Goal: Transaction & Acquisition: Purchase product/service

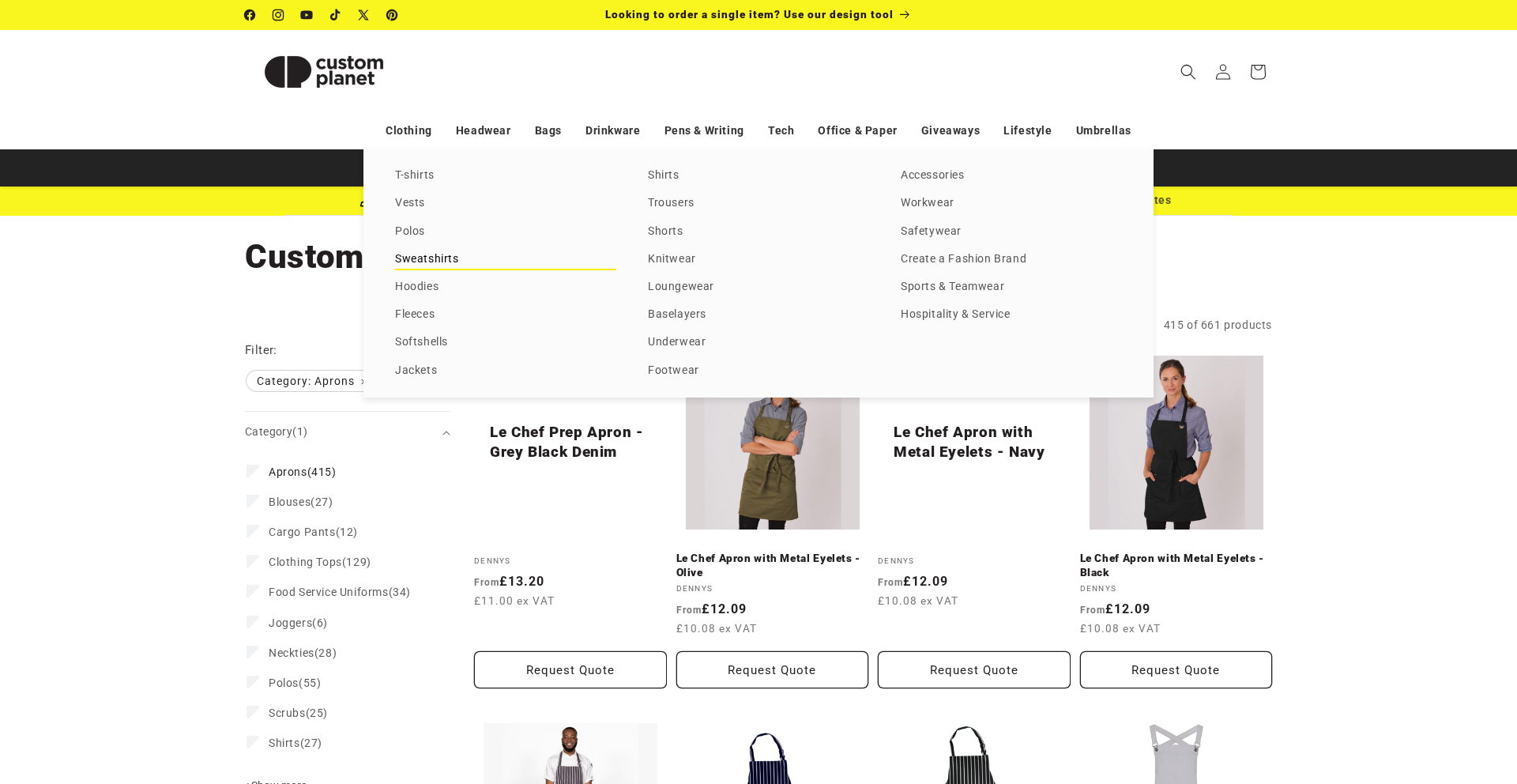
click at [427, 262] on link "Sweatshirts" at bounding box center [505, 260] width 222 height 22
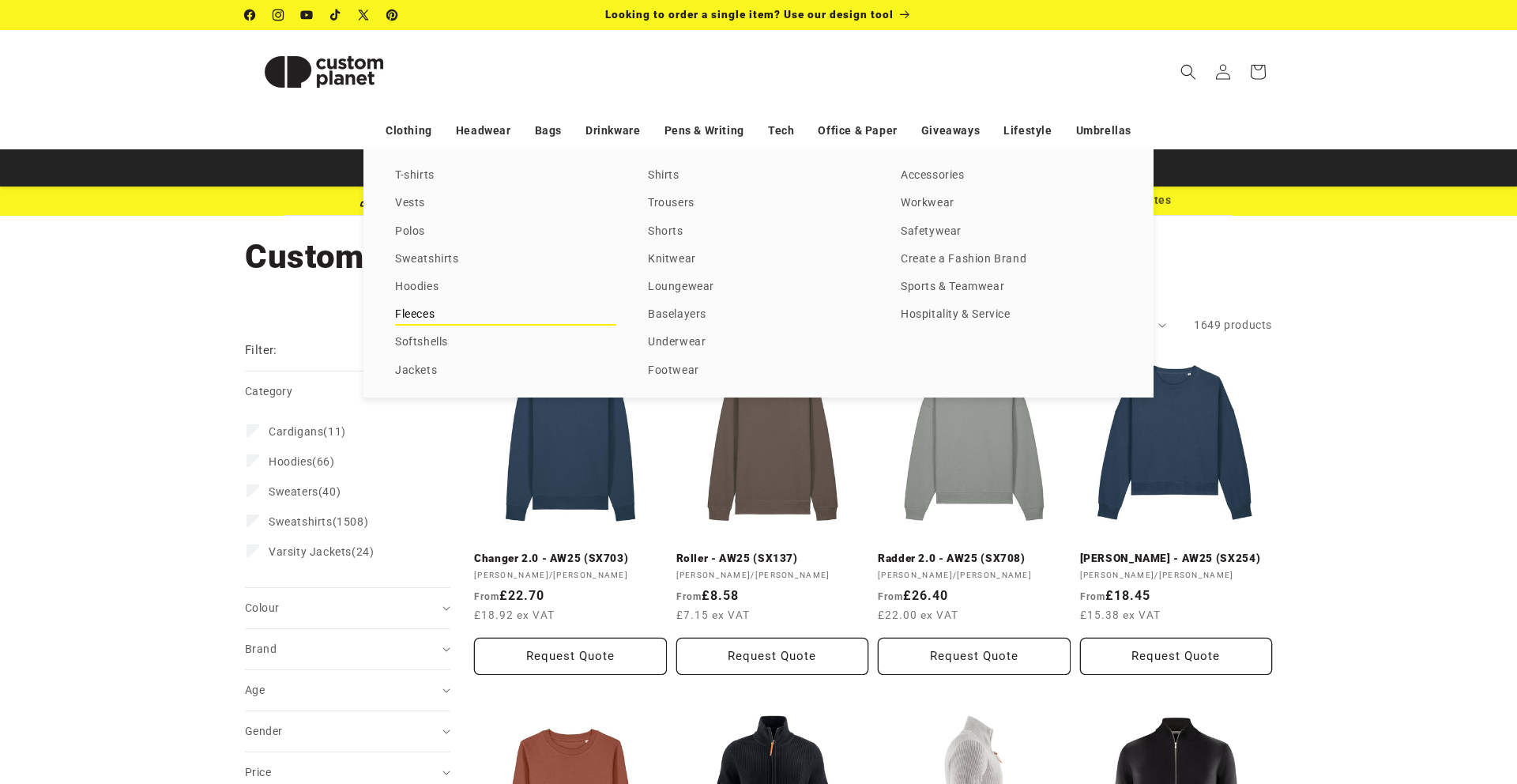
click at [407, 313] on link "Fleeces" at bounding box center [505, 314] width 222 height 22
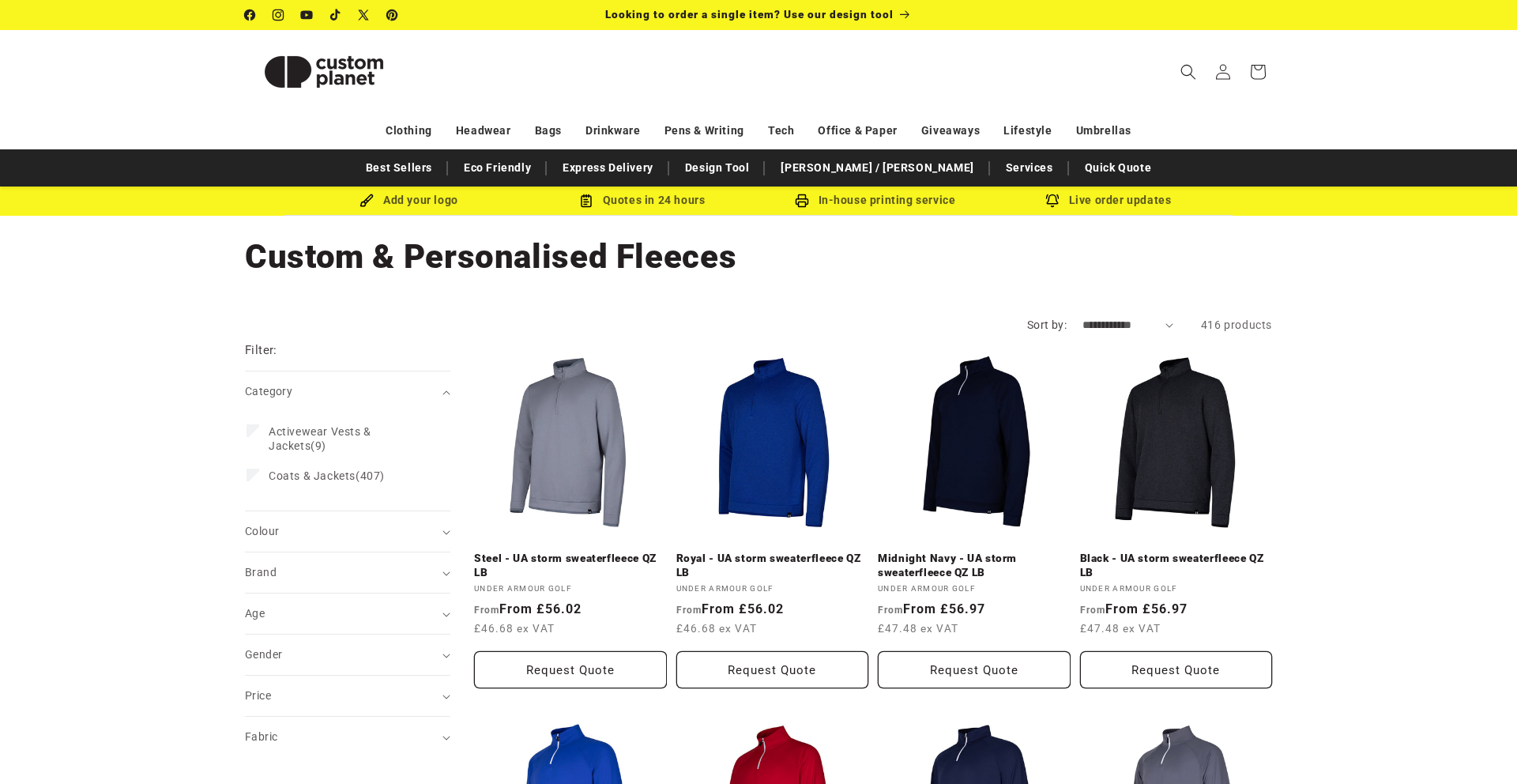
click at [1115, 318] on select "**********" at bounding box center [1128, 325] width 91 height 16
select select "**********"
click at [1083, 317] on select "**********" at bounding box center [1128, 325] width 91 height 16
click at [1111, 551] on link "Black - UA storm sweaterfleece QZ LB" at bounding box center [1176, 565] width 193 height 28
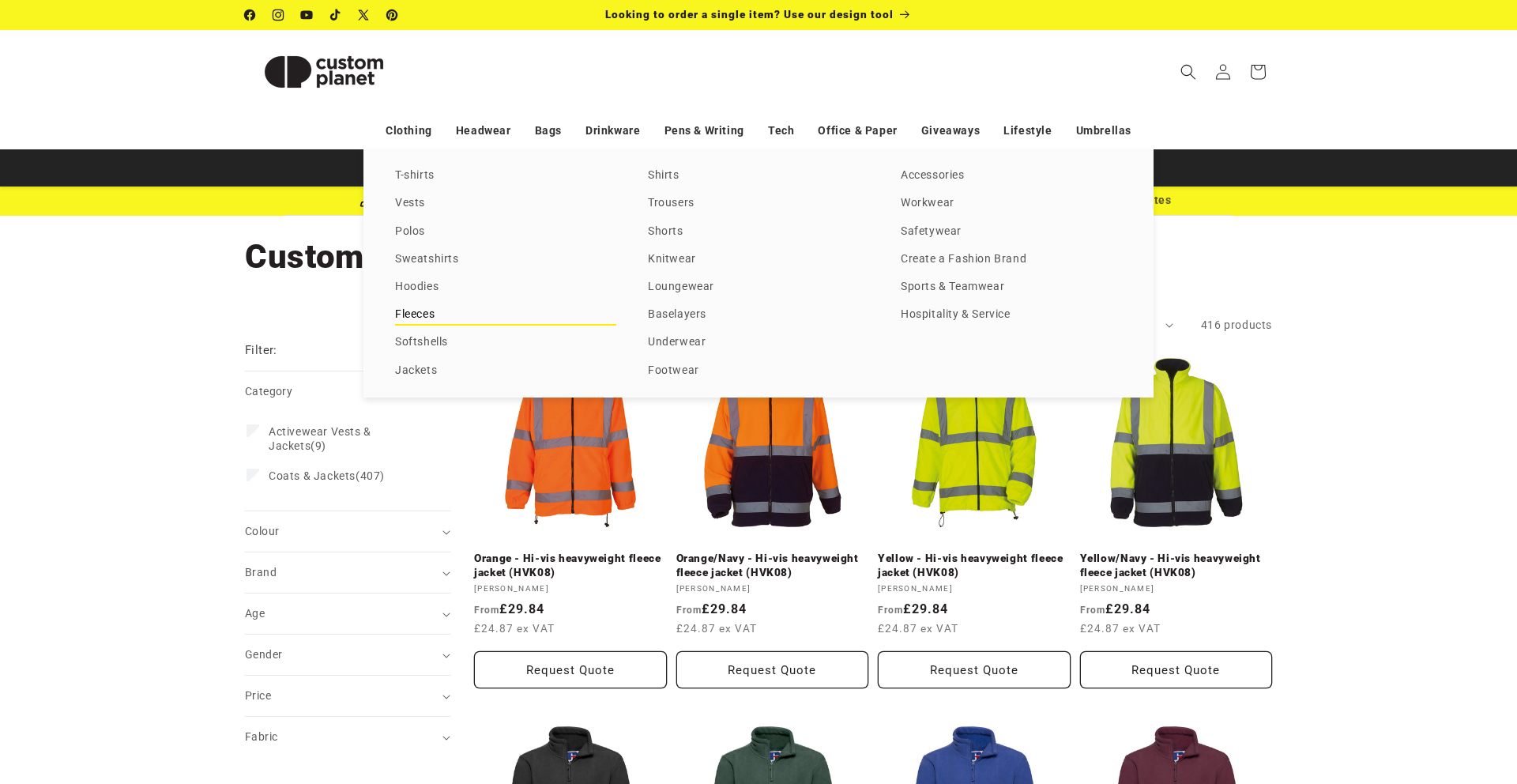
click at [434, 313] on link "Fleeces" at bounding box center [505, 314] width 222 height 22
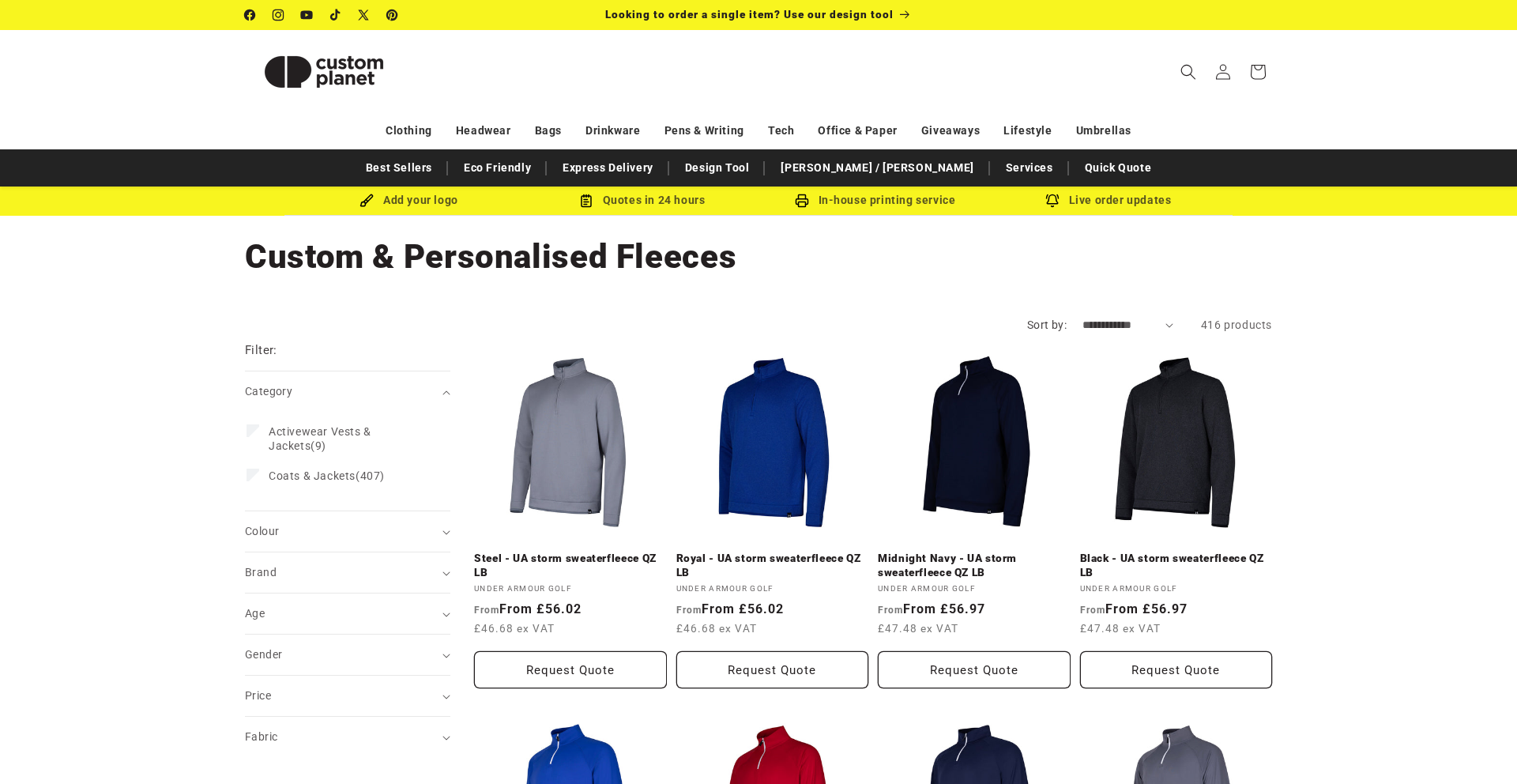
click at [1151, 327] on select "**********" at bounding box center [1128, 325] width 91 height 16
select select "**********"
click at [1083, 317] on select "**********" at bounding box center [1128, 325] width 91 height 16
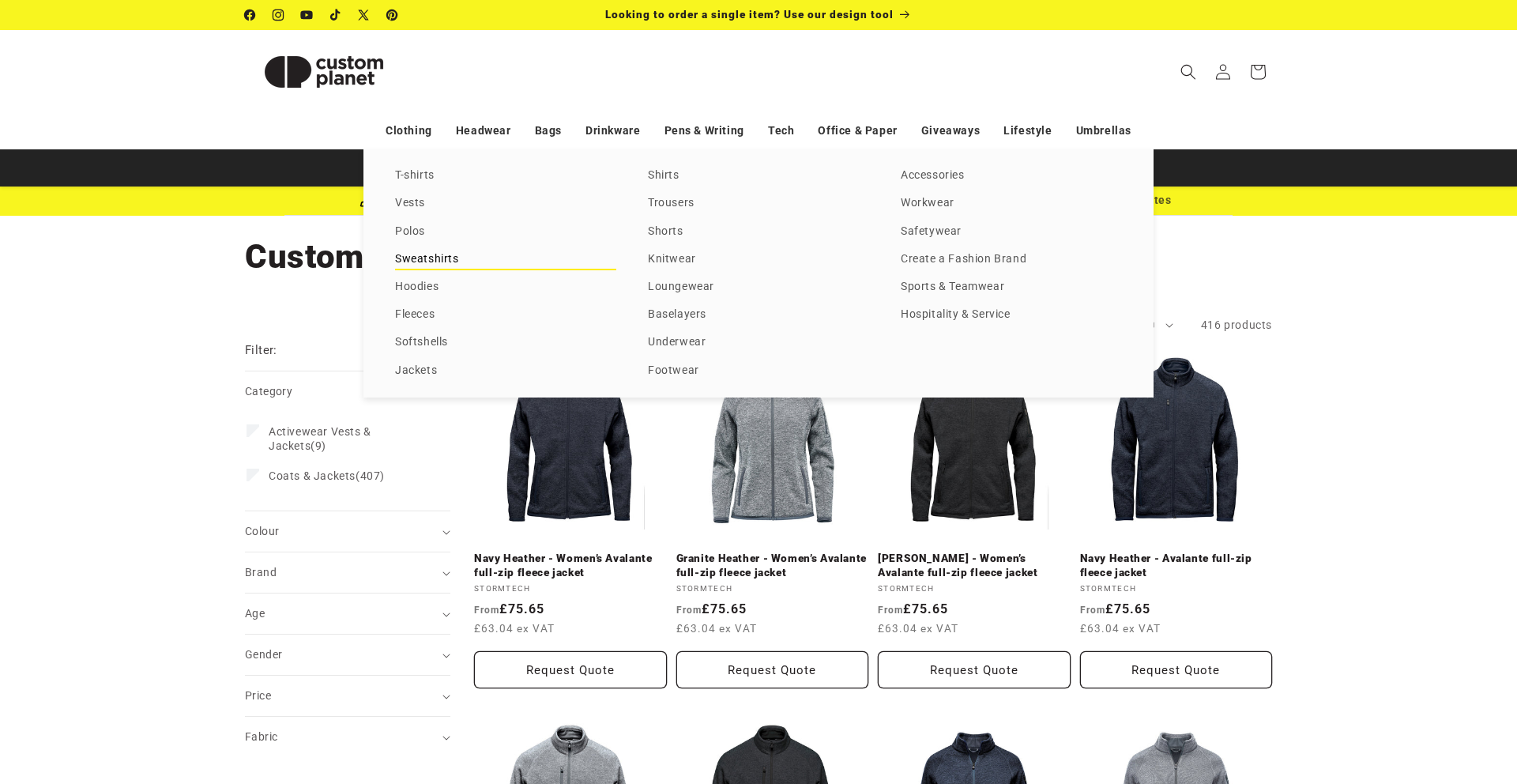
click at [434, 256] on link "Sweatshirts" at bounding box center [505, 260] width 222 height 22
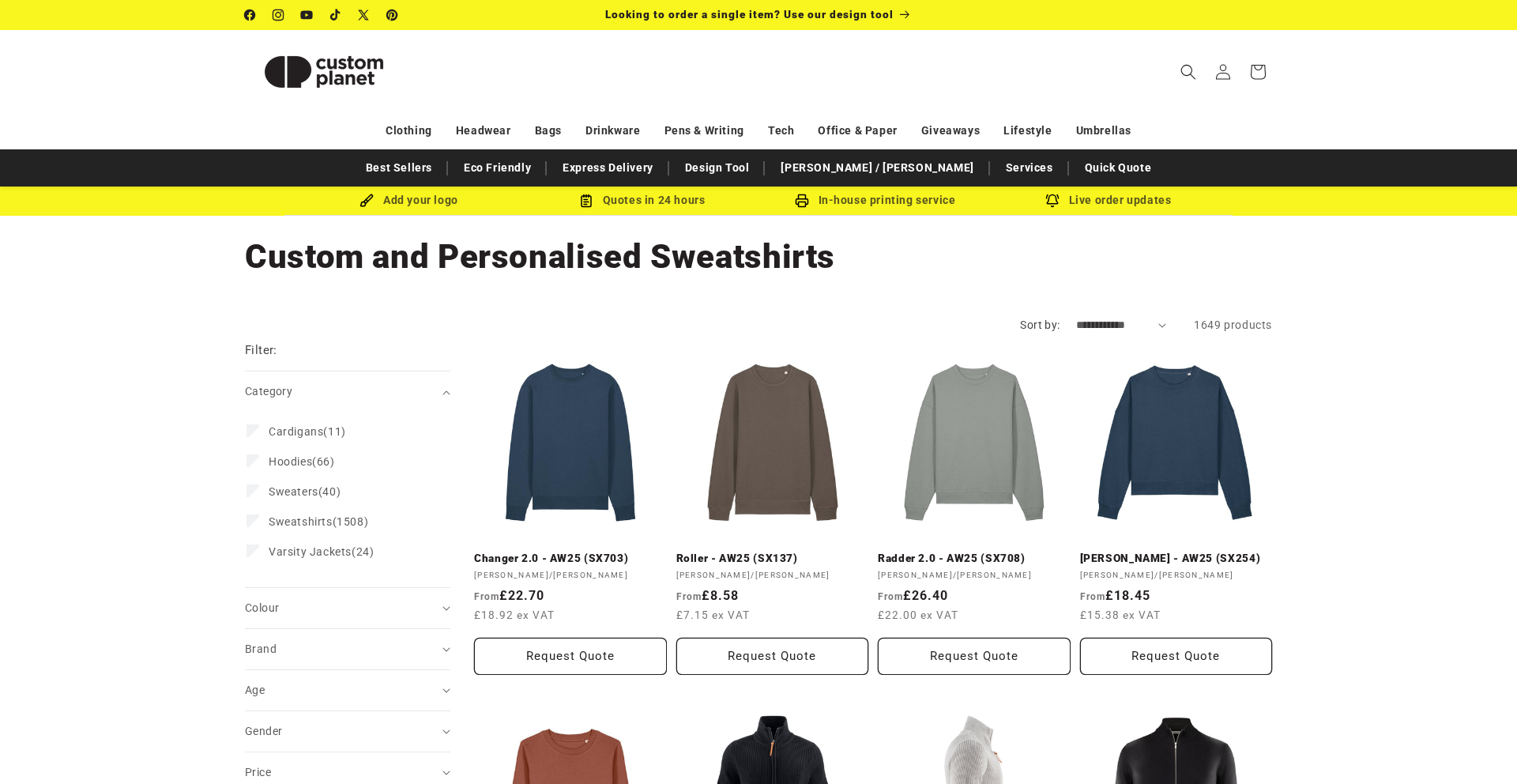
click at [1115, 325] on select "**********" at bounding box center [1121, 325] width 91 height 16
select select "**********"
click at [1076, 317] on select "**********" at bounding box center [1121, 325] width 91 height 16
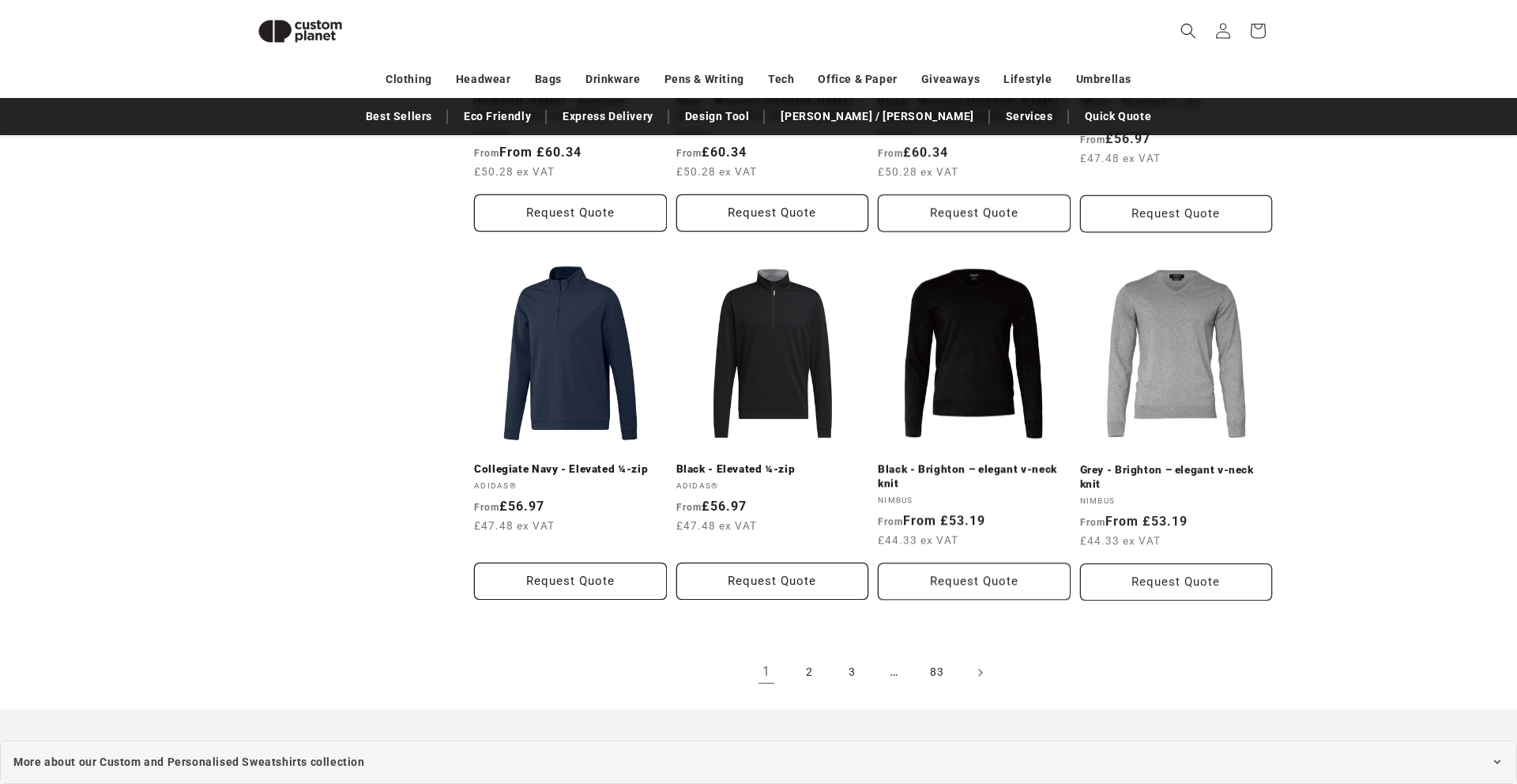
scroll to position [1541, 0]
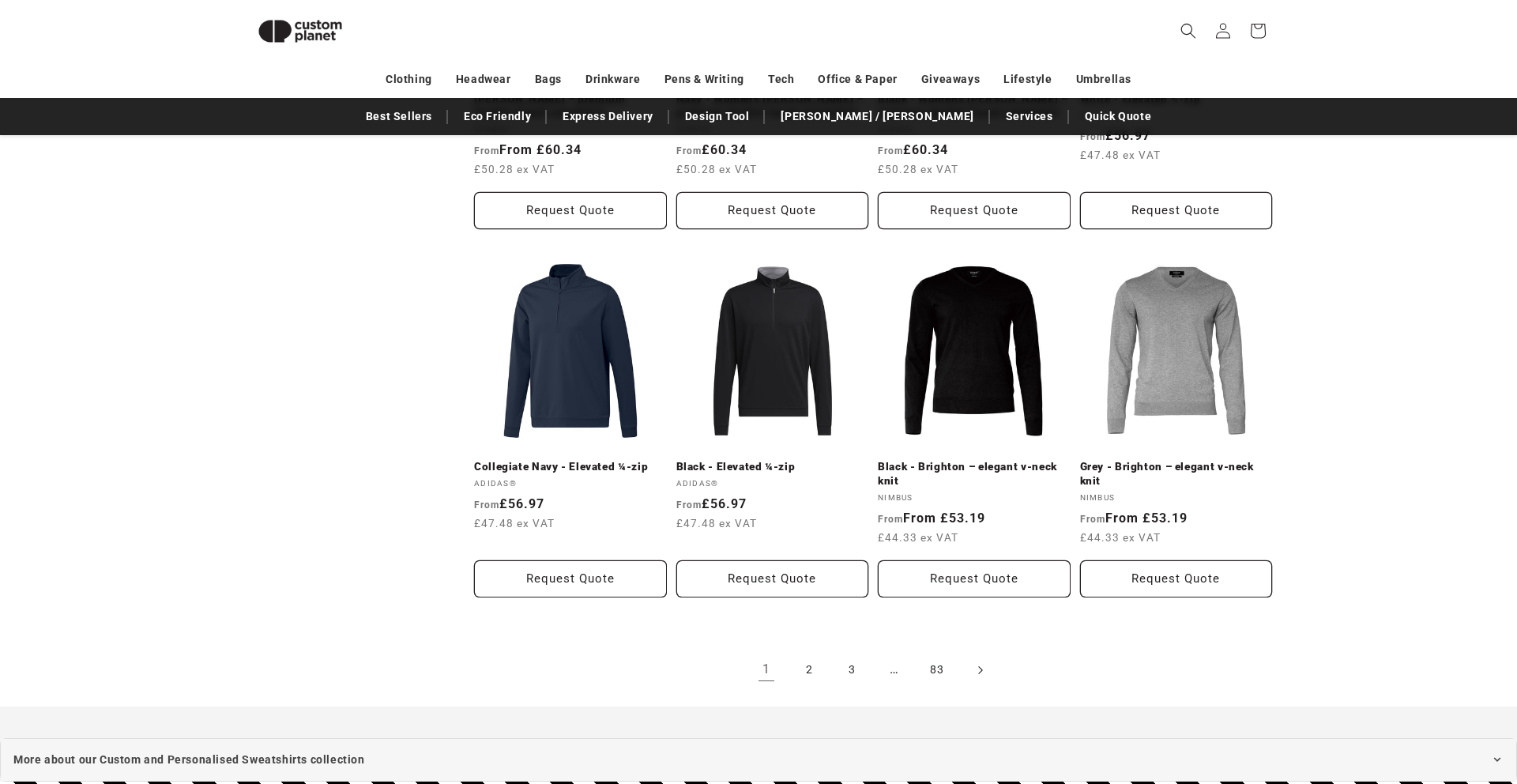
click at [980, 670] on icon "Next page" at bounding box center [980, 669] width 4 height 16
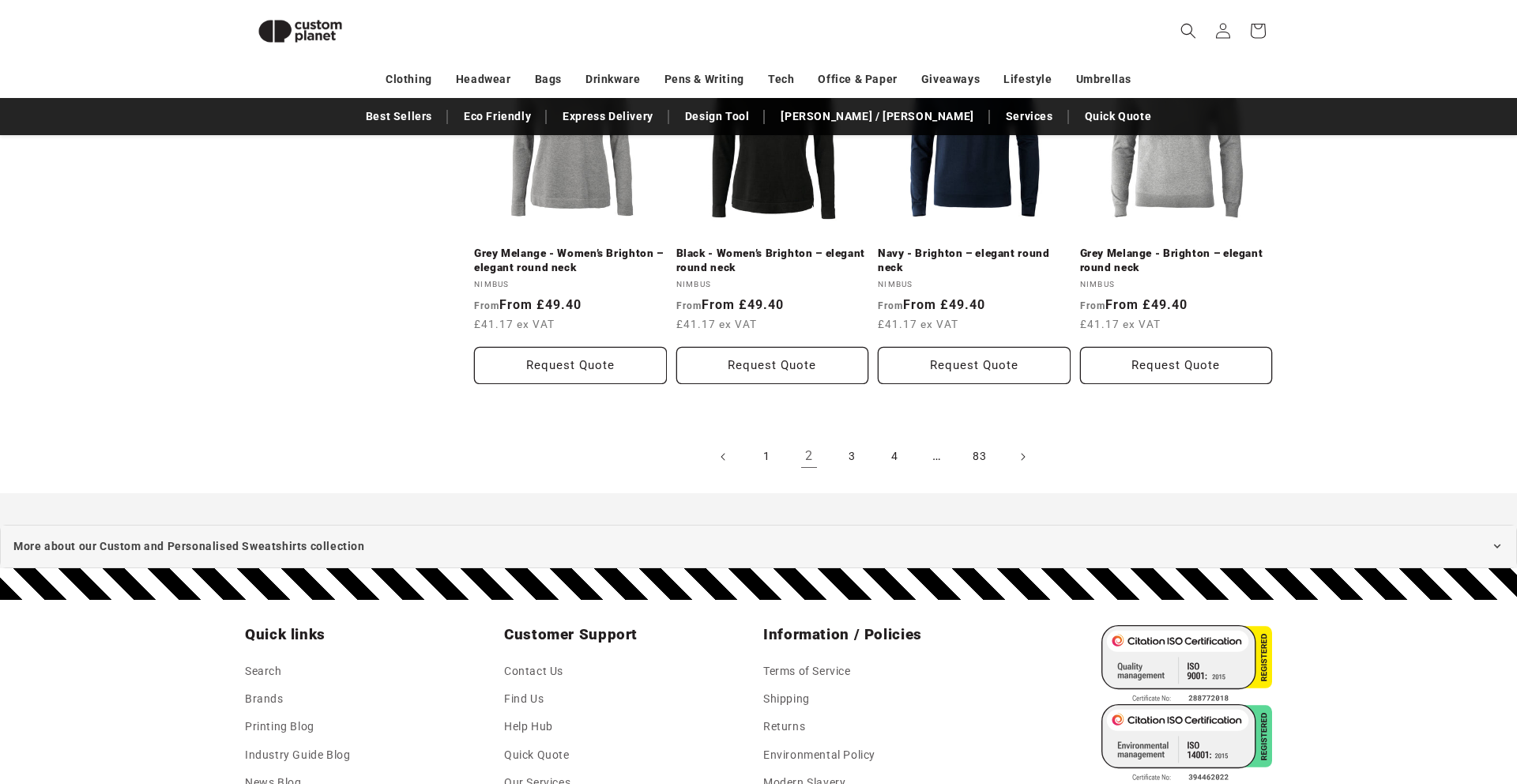
scroll to position [1758, 0]
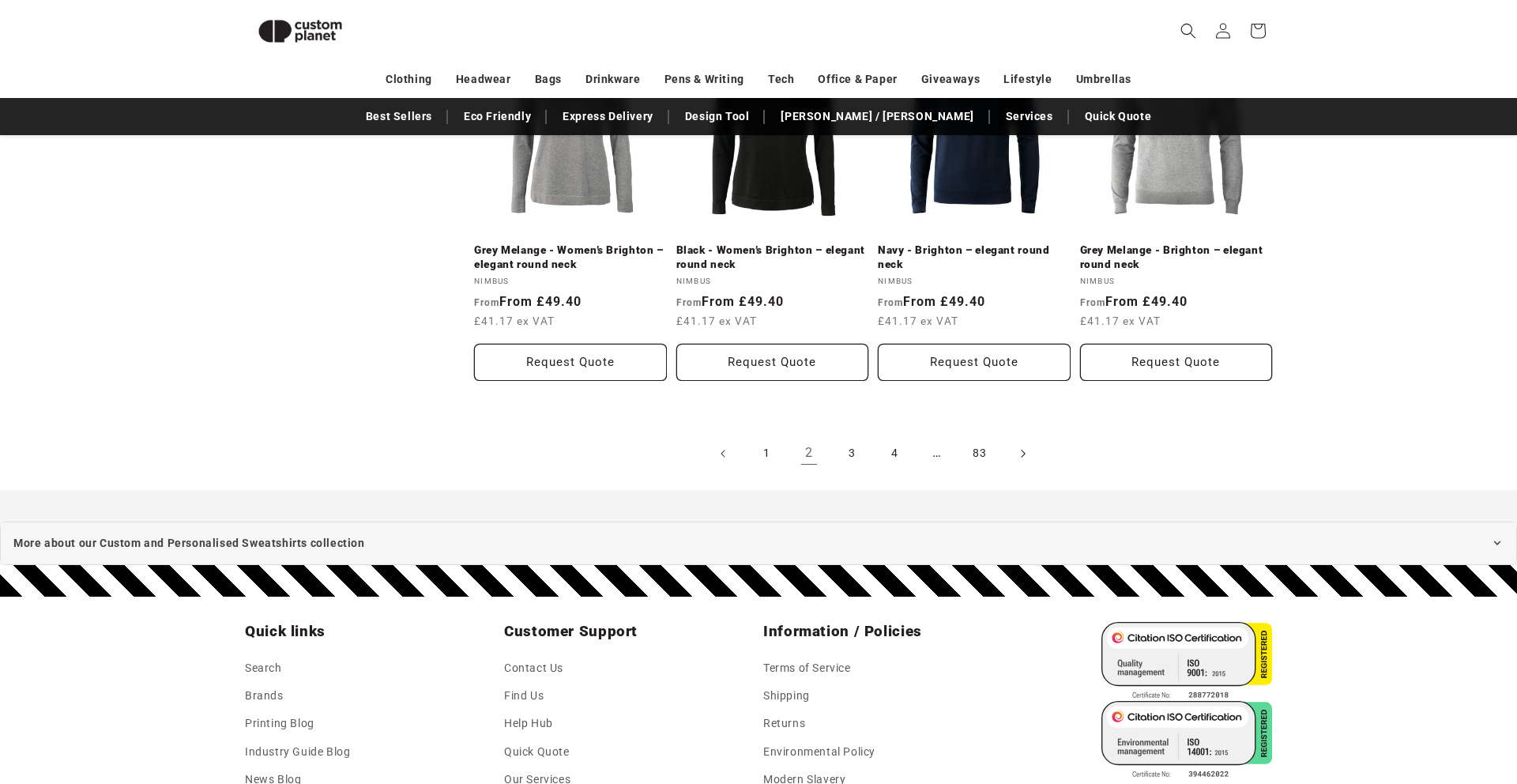
click at [1020, 460] on icon "Next page" at bounding box center [1022, 453] width 4 height 16
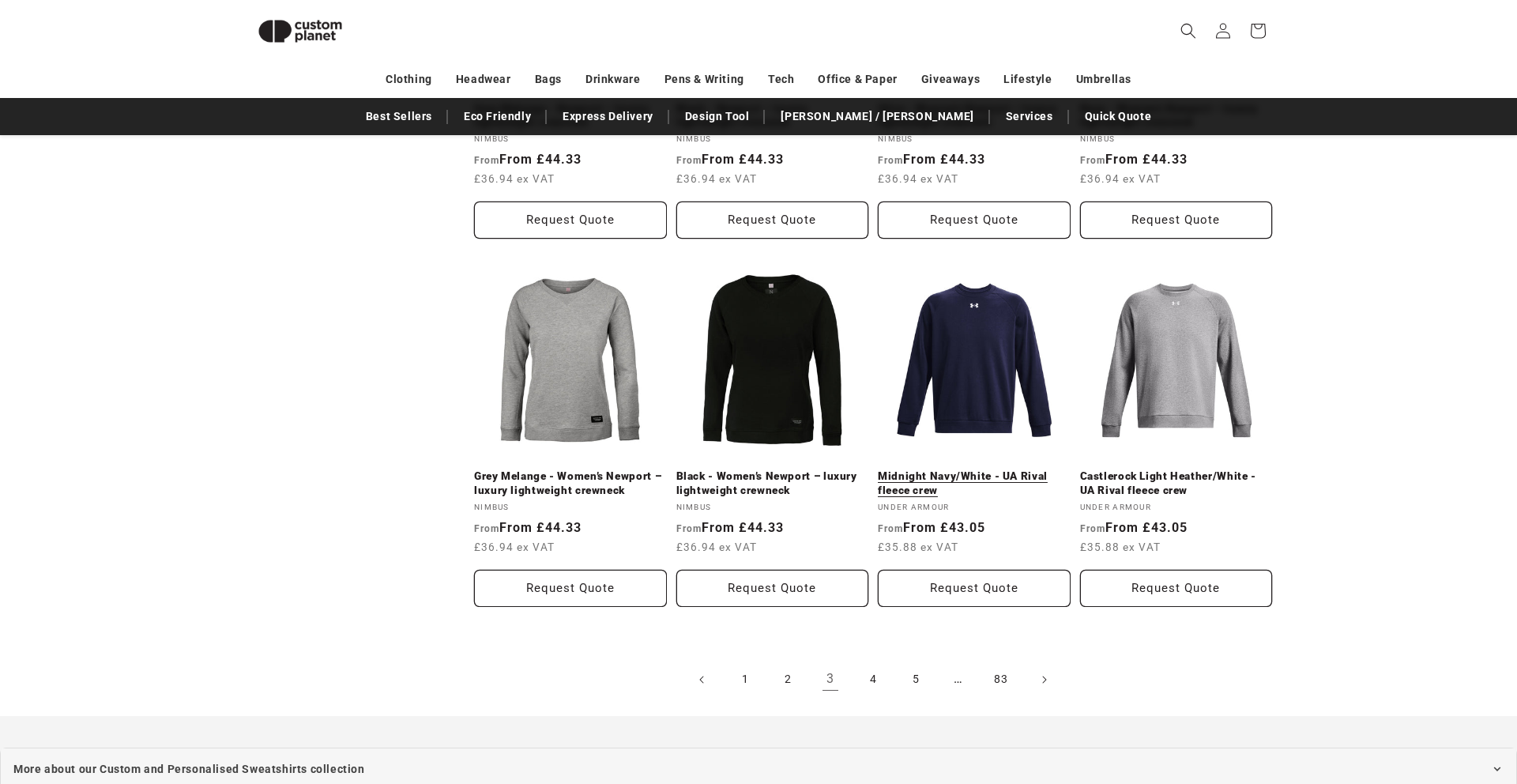
scroll to position [1533, 0]
click at [1045, 682] on icon "Next page" at bounding box center [1044, 677] width 4 height 16
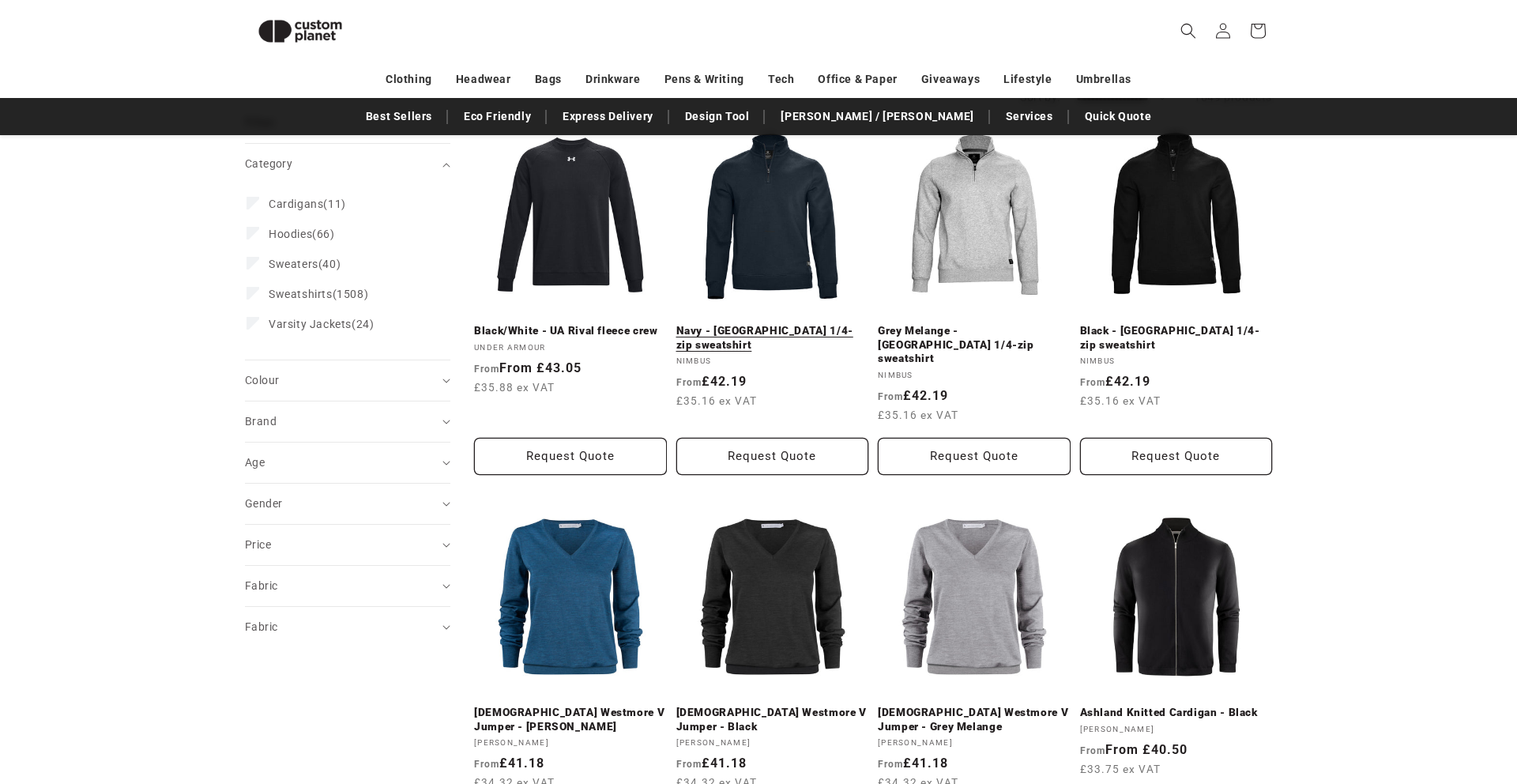
scroll to position [202, 0]
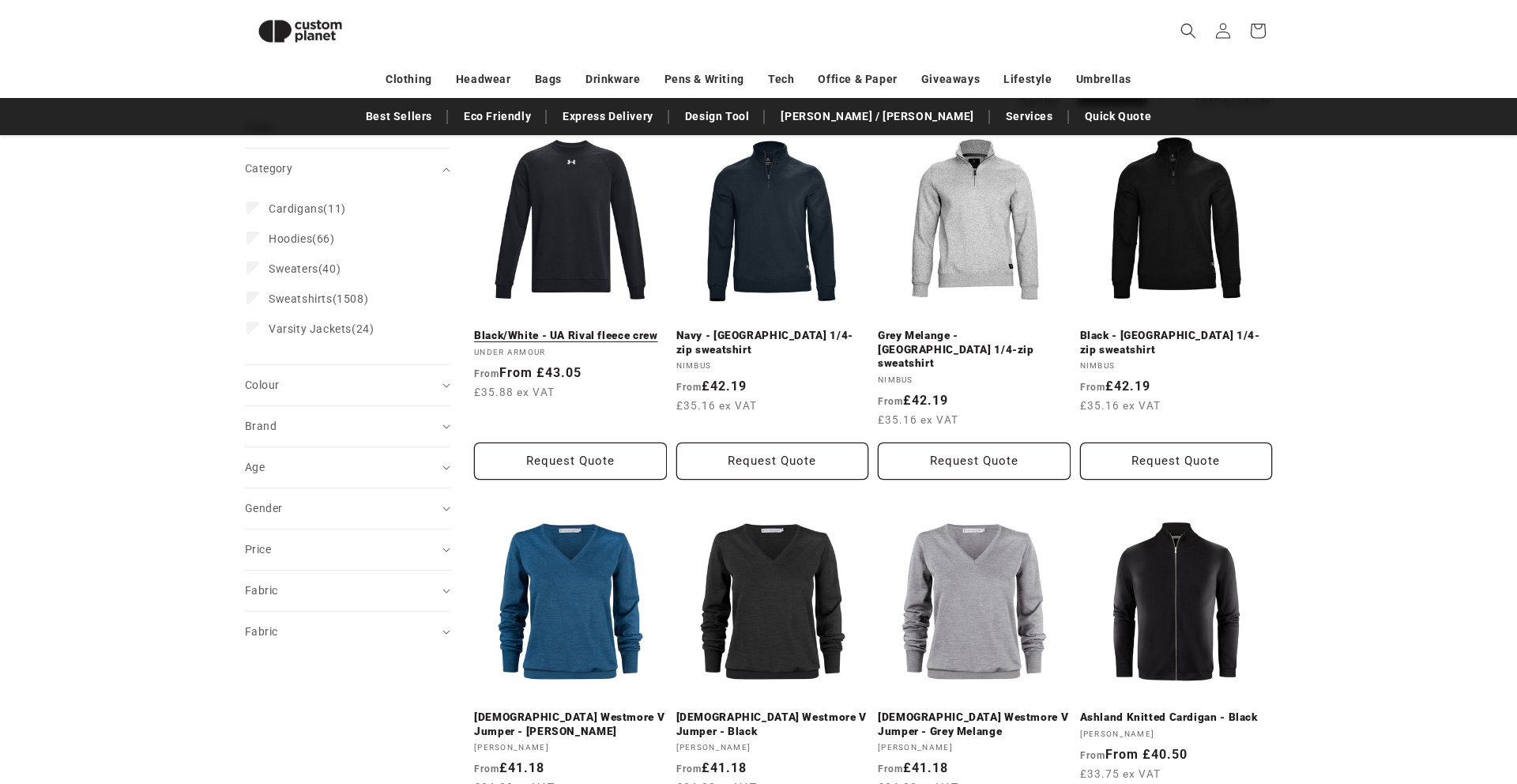
click at [621, 329] on link "Black/White - UA Rival fleece crew" at bounding box center [570, 336] width 193 height 14
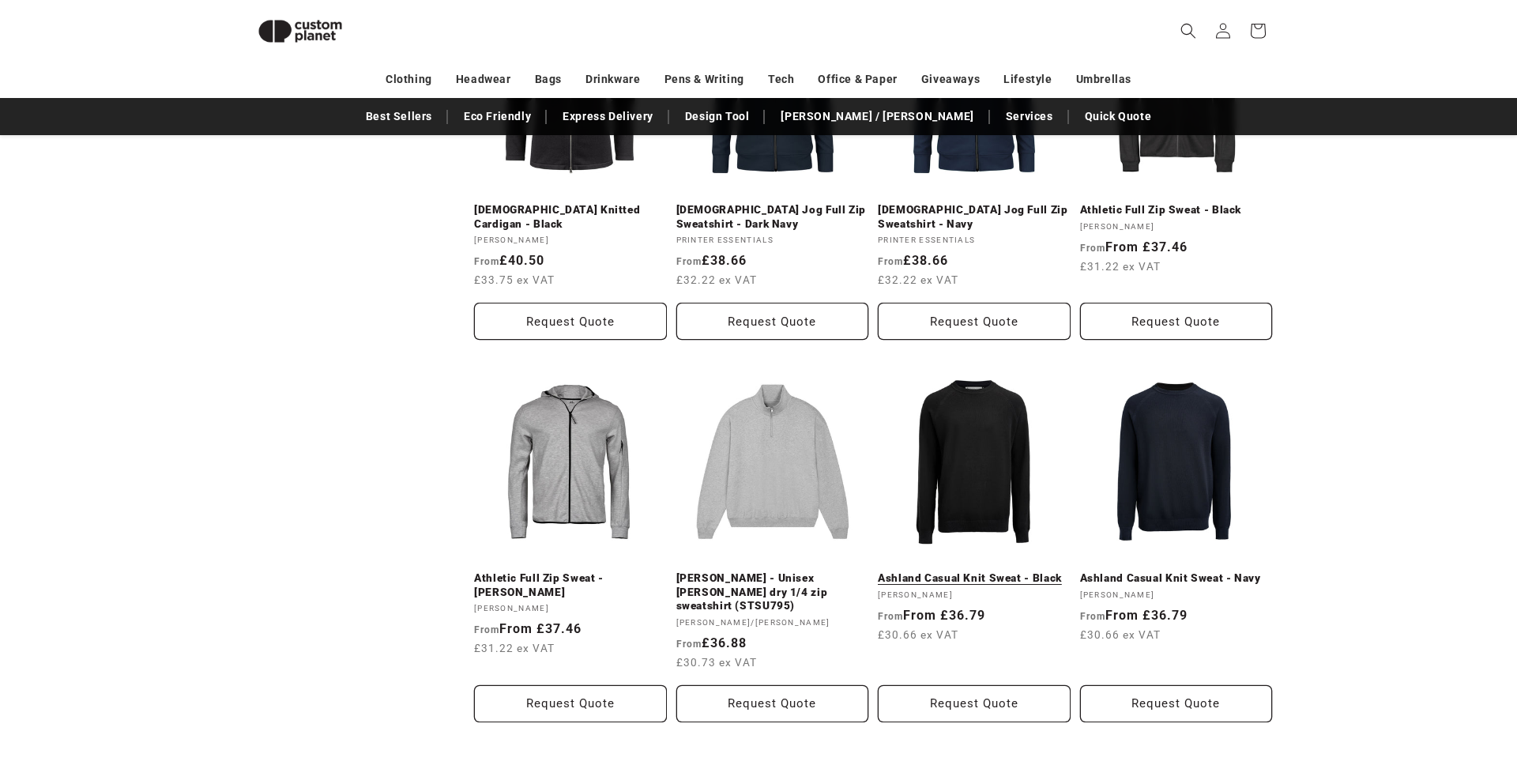
scroll to position [1459, 0]
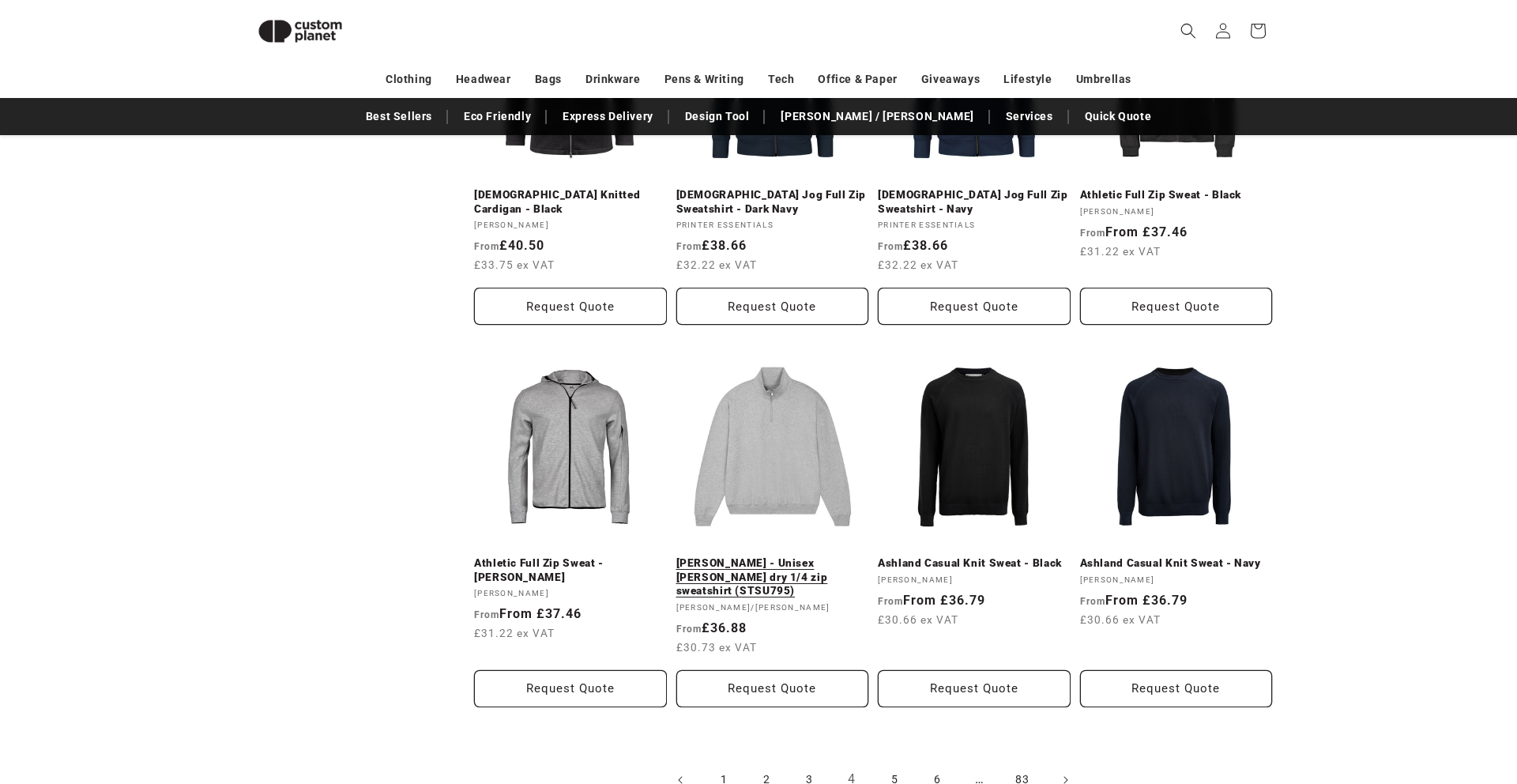
click at [800, 556] on link "Heather Grey - Unisex Miller dry 1/4 zip sweatshirt (STSU795)" at bounding box center [772, 577] width 193 height 42
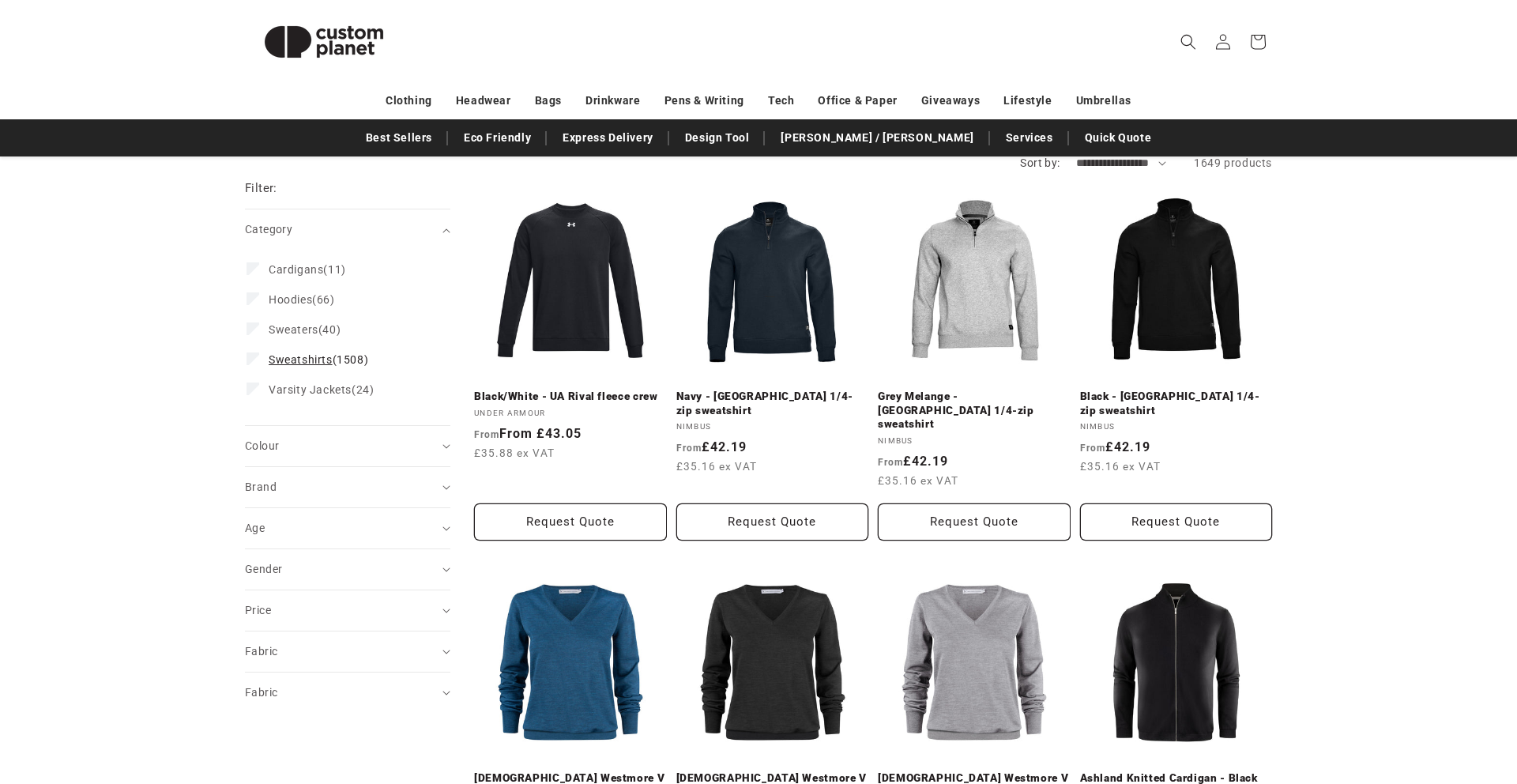
scroll to position [179, 0]
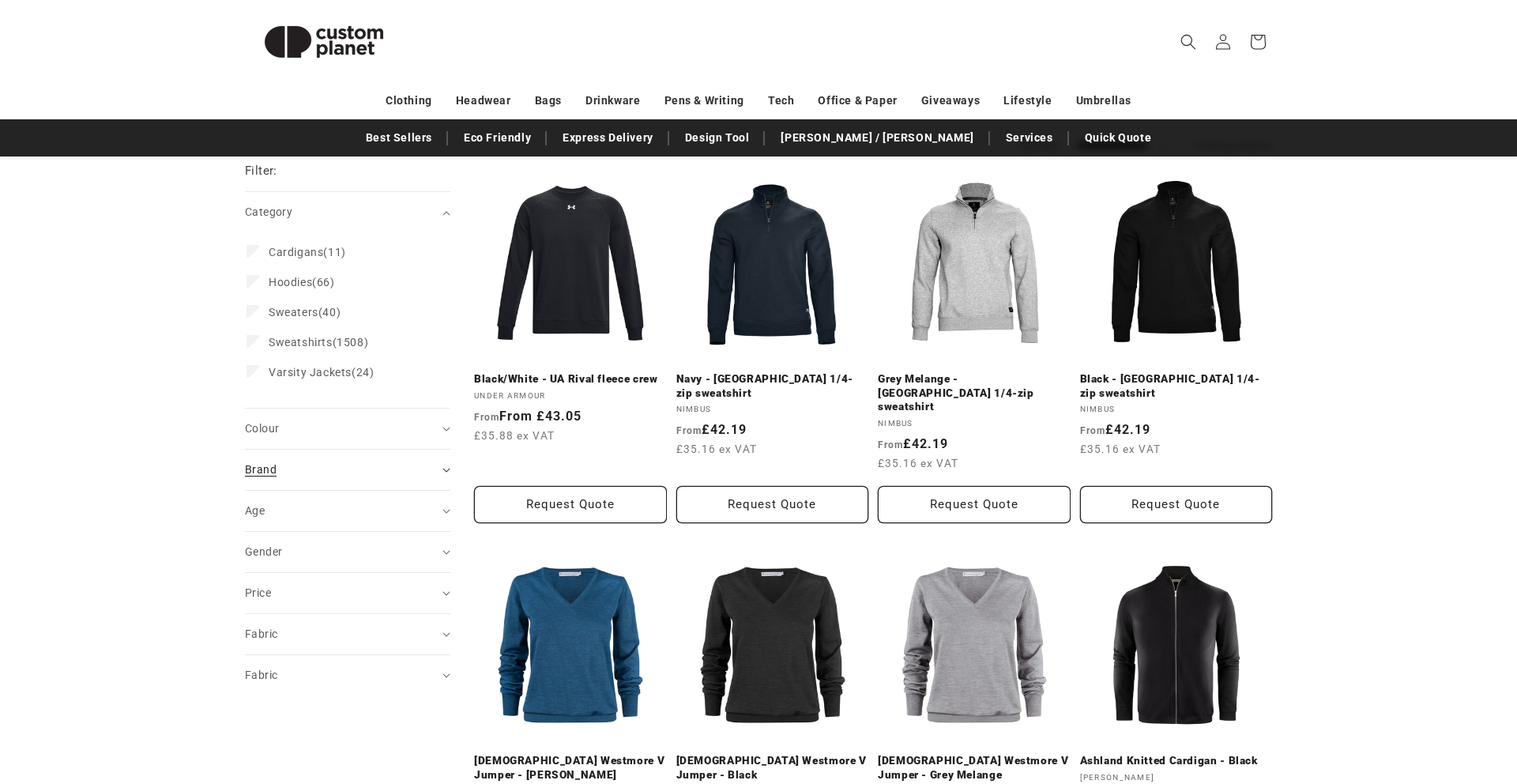
click at [295, 475] on div "Brand (0)" at bounding box center [341, 469] width 192 height 16
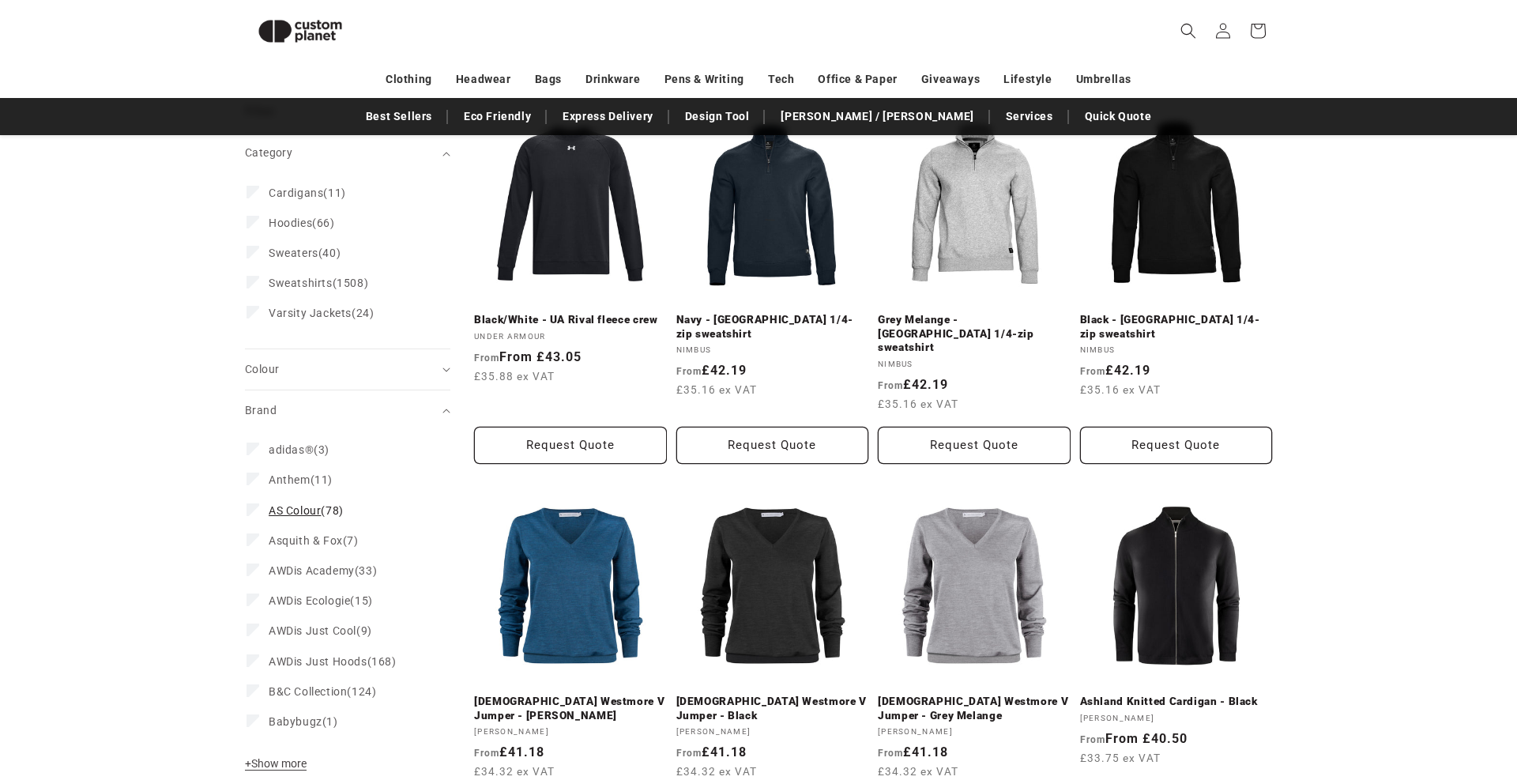
scroll to position [247, 0]
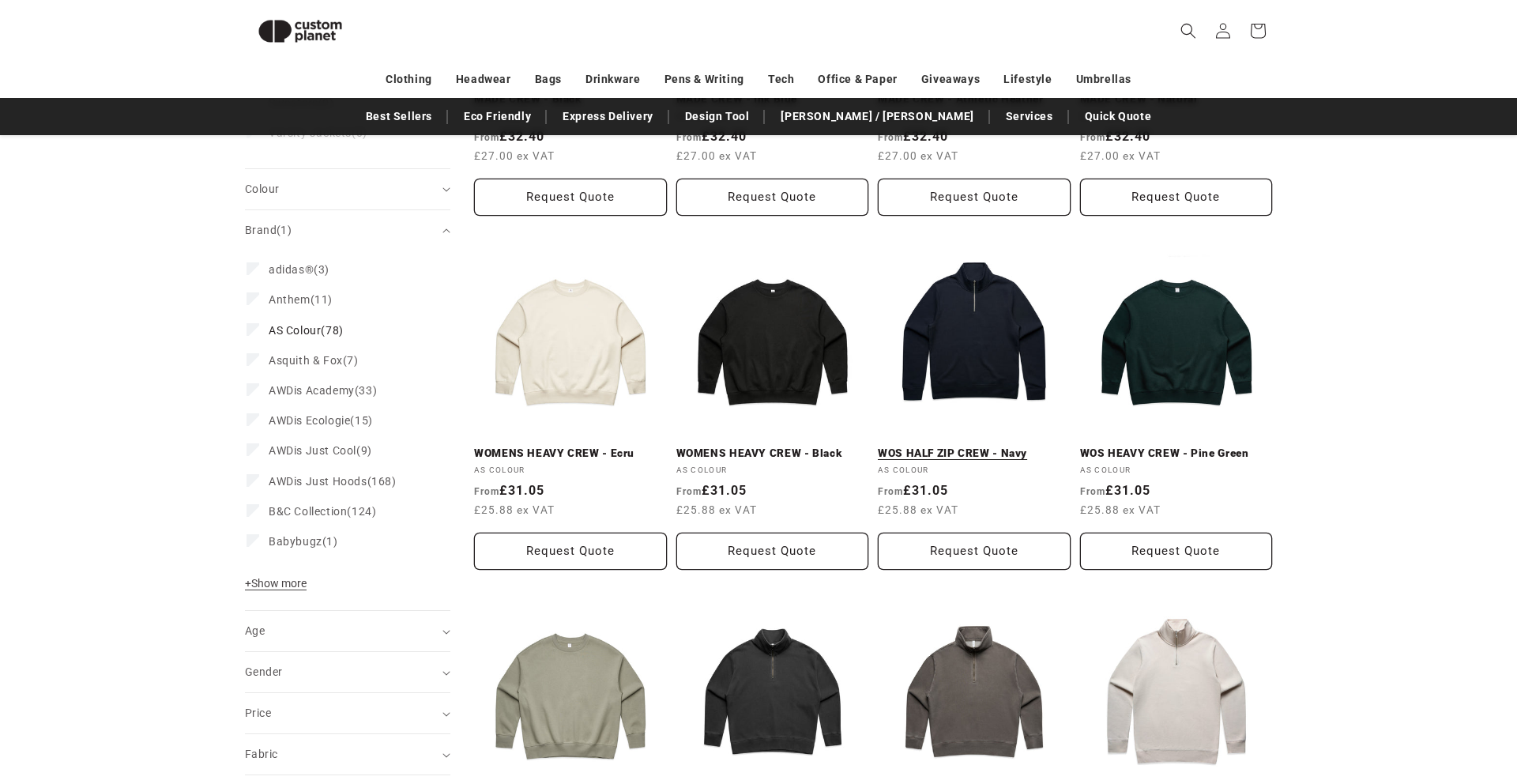
scroll to position [636, 0]
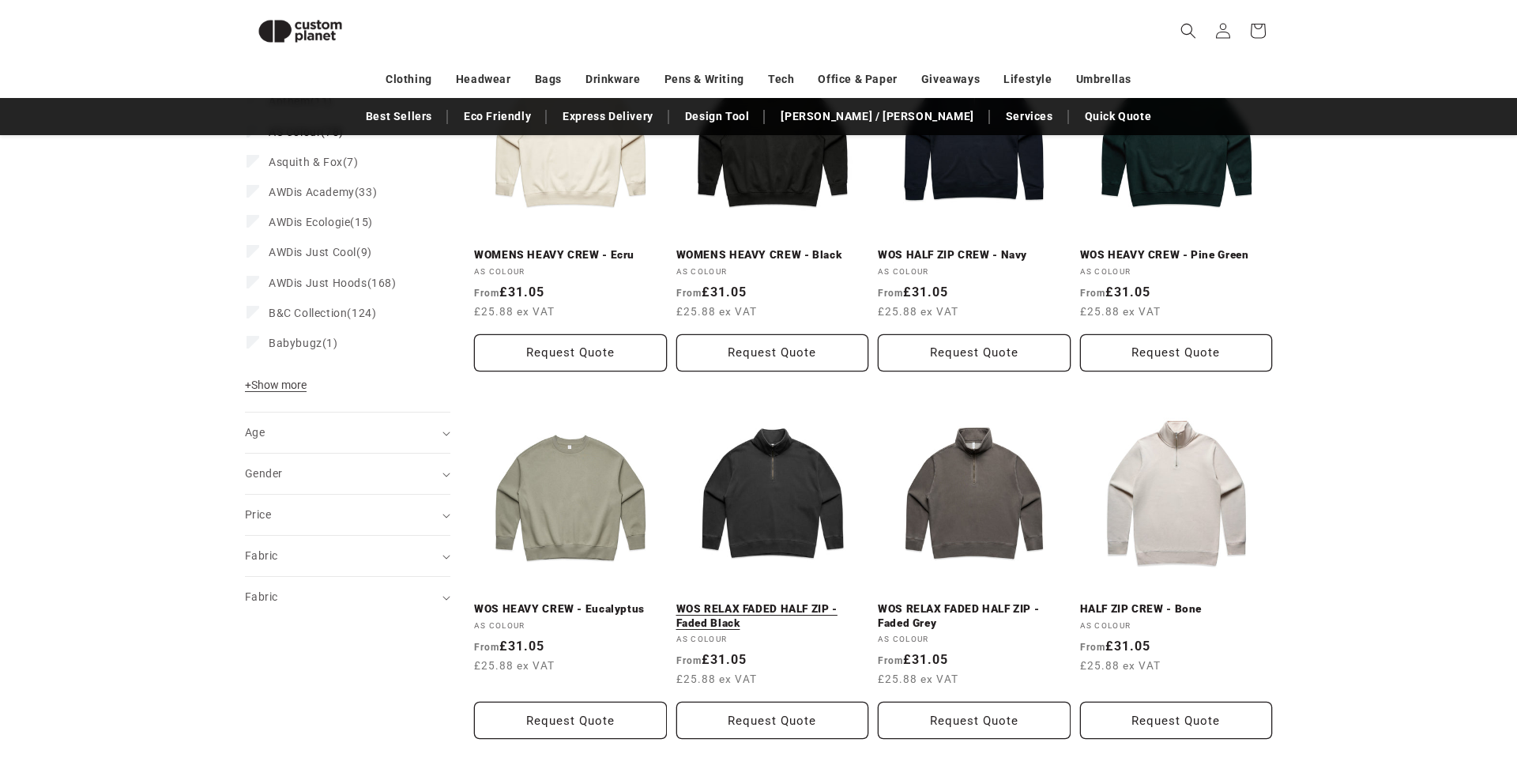
click at [755, 602] on link "WOS RELAX FADED HALF ZIP - Faded Black" at bounding box center [772, 616] width 193 height 28
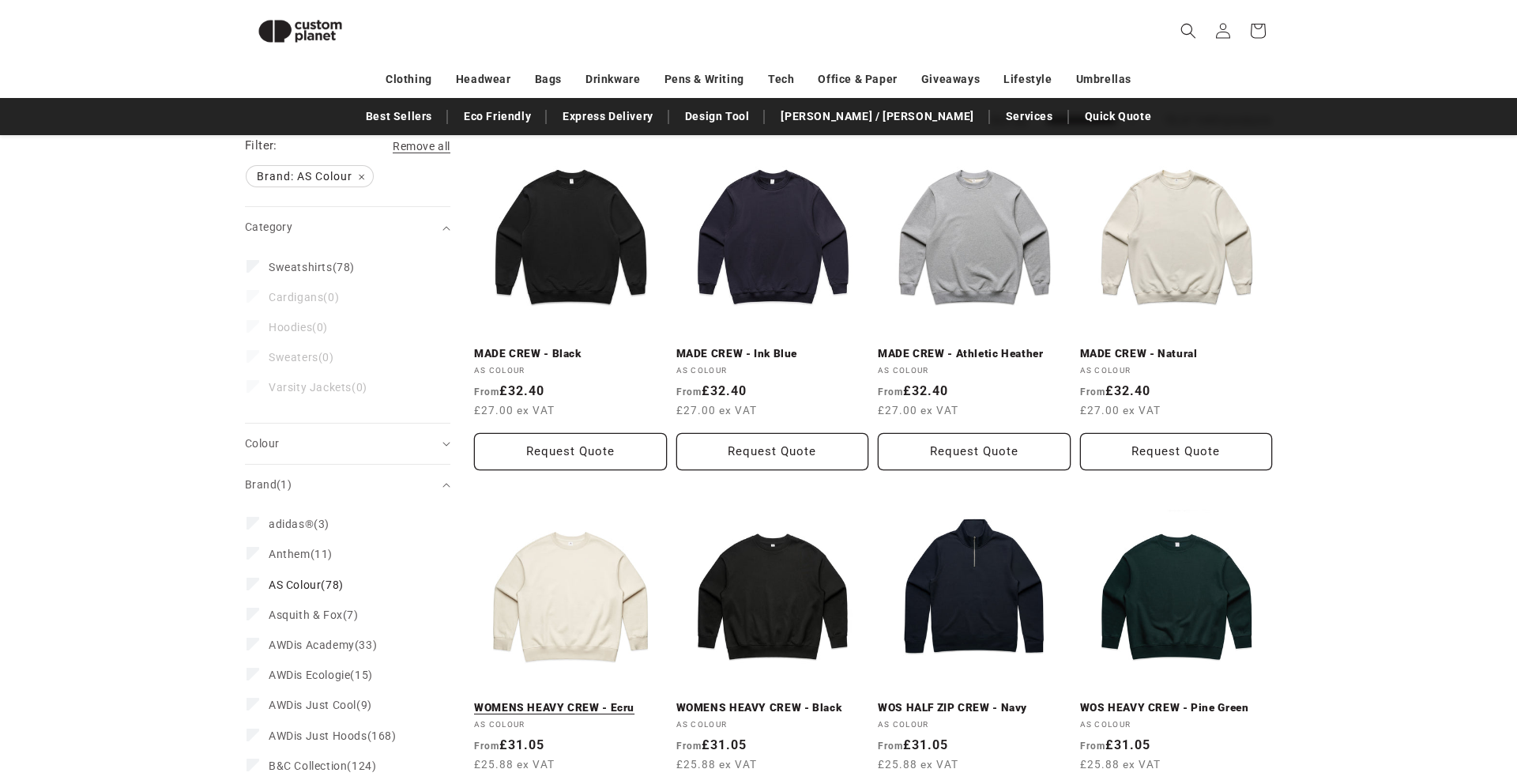
scroll to position [183, 0]
click at [556, 348] on link "MADE CREW - Black" at bounding box center [570, 355] width 193 height 14
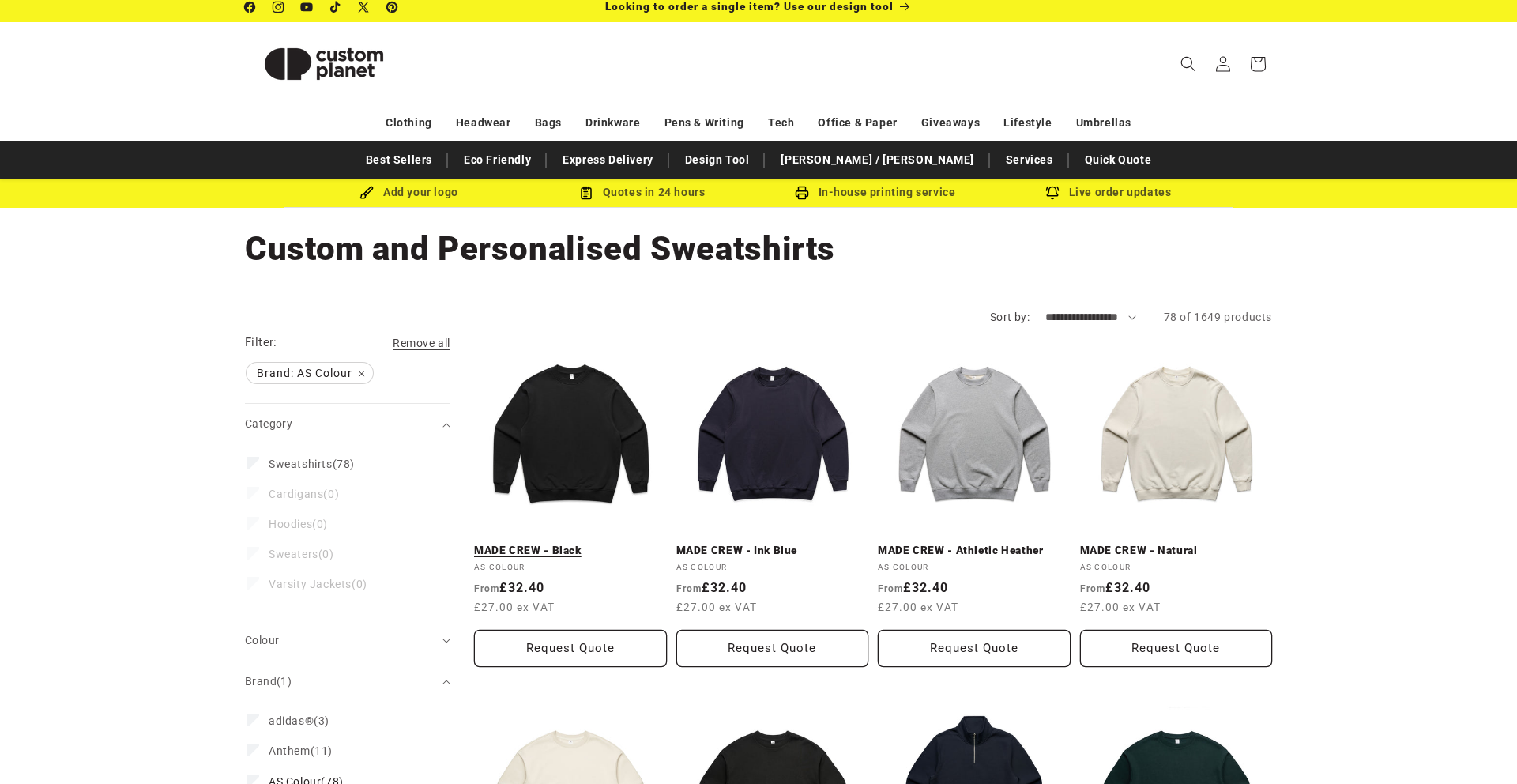
scroll to position [0, 0]
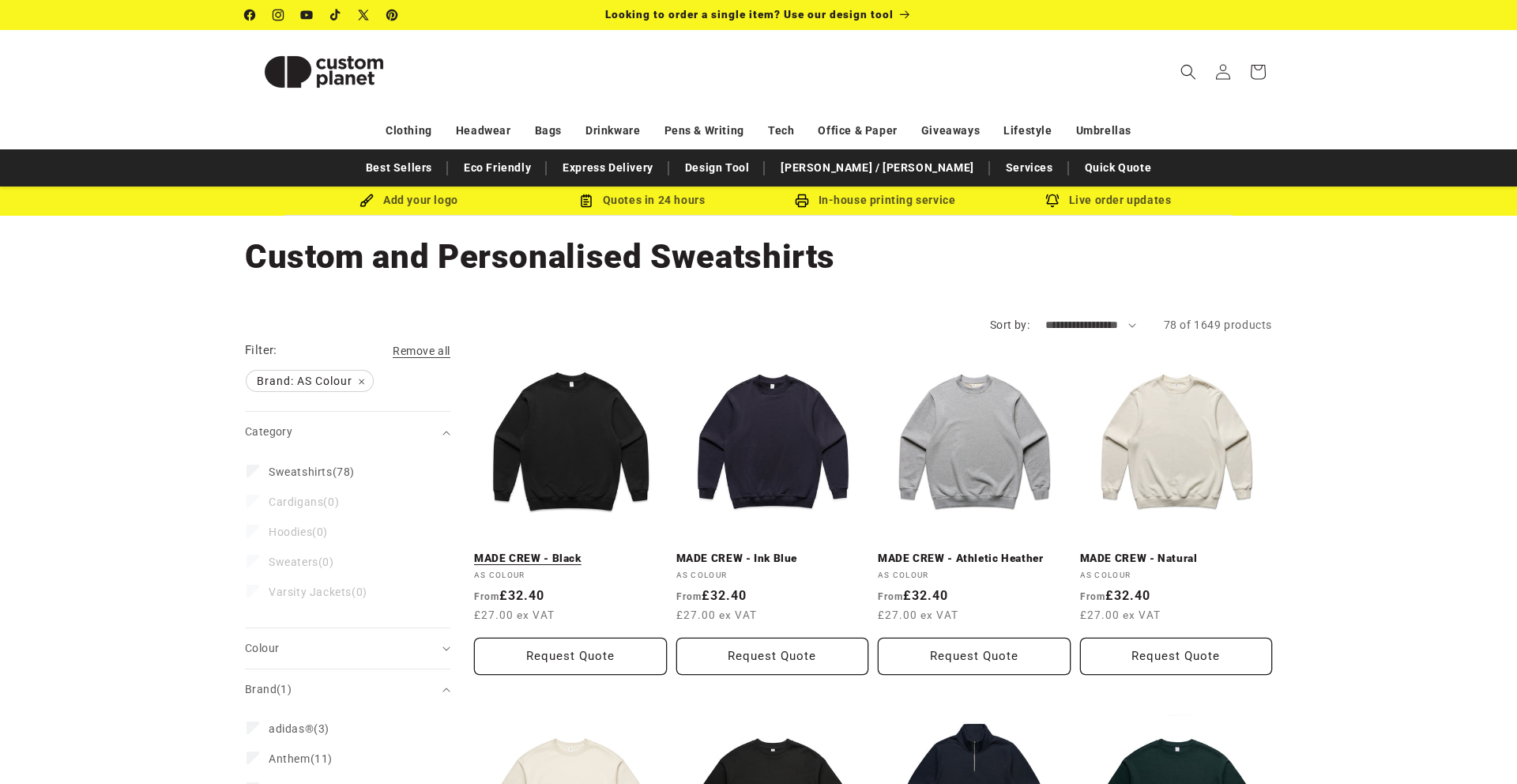
click at [592, 551] on link "MADE CREW - Black" at bounding box center [570, 558] width 193 height 14
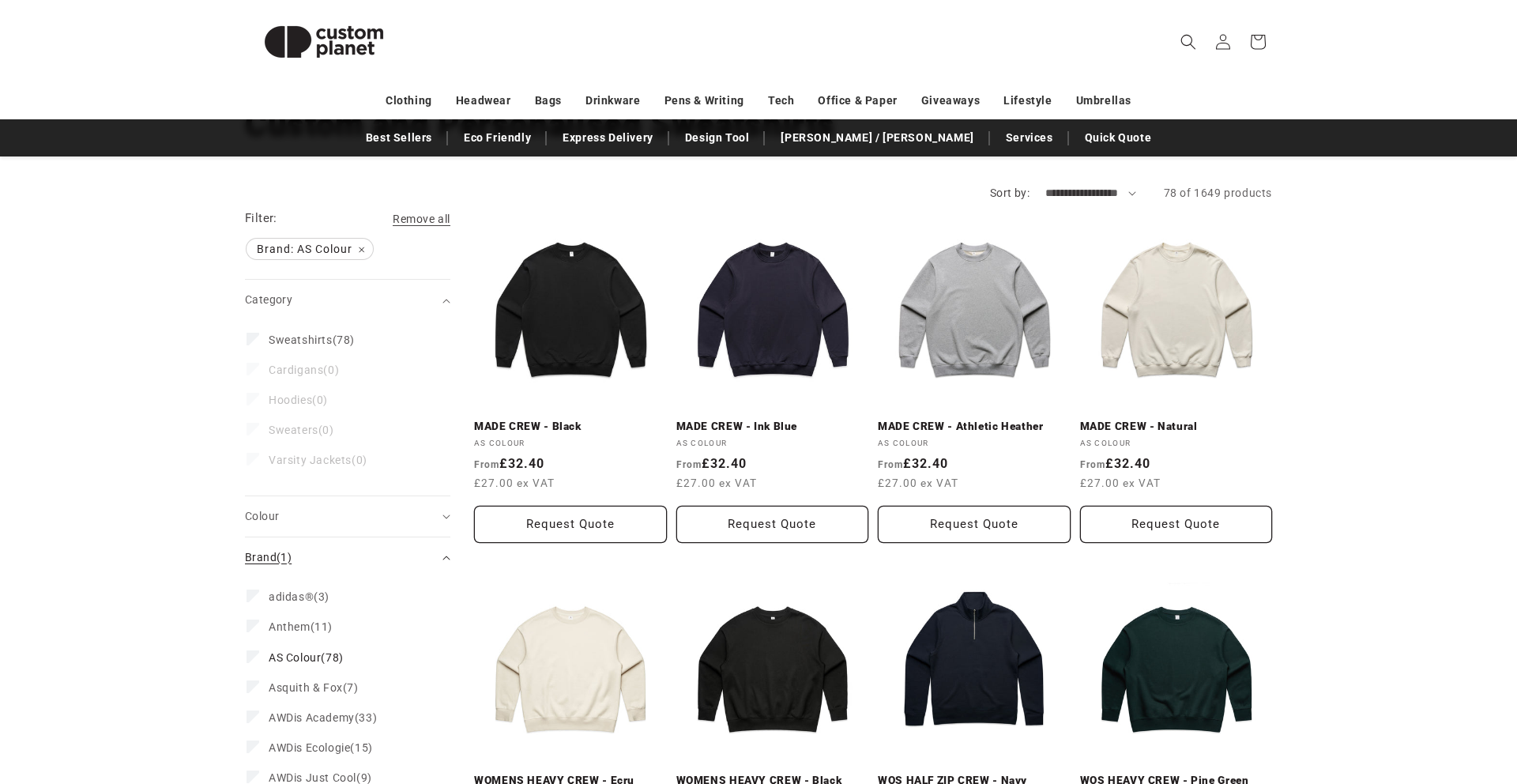
scroll to position [128, 0]
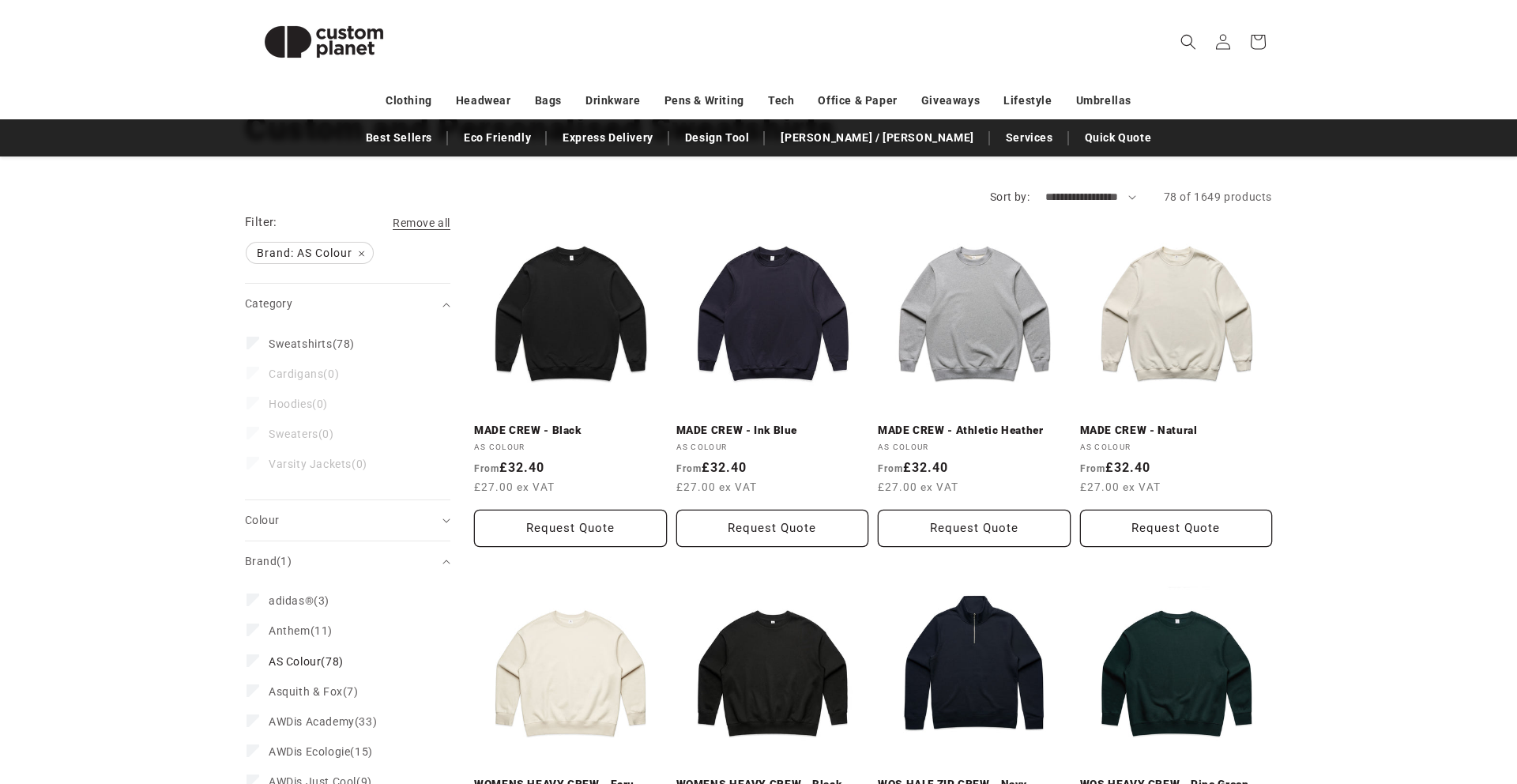
click at [340, 491] on div "Category Sweatshirts (78) Sweatshirts (78 products) Cardigans (0) Cardigans (0 …" at bounding box center [347, 411] width 205 height 176
click at [331, 517] on div "Colour (0)" at bounding box center [341, 520] width 192 height 16
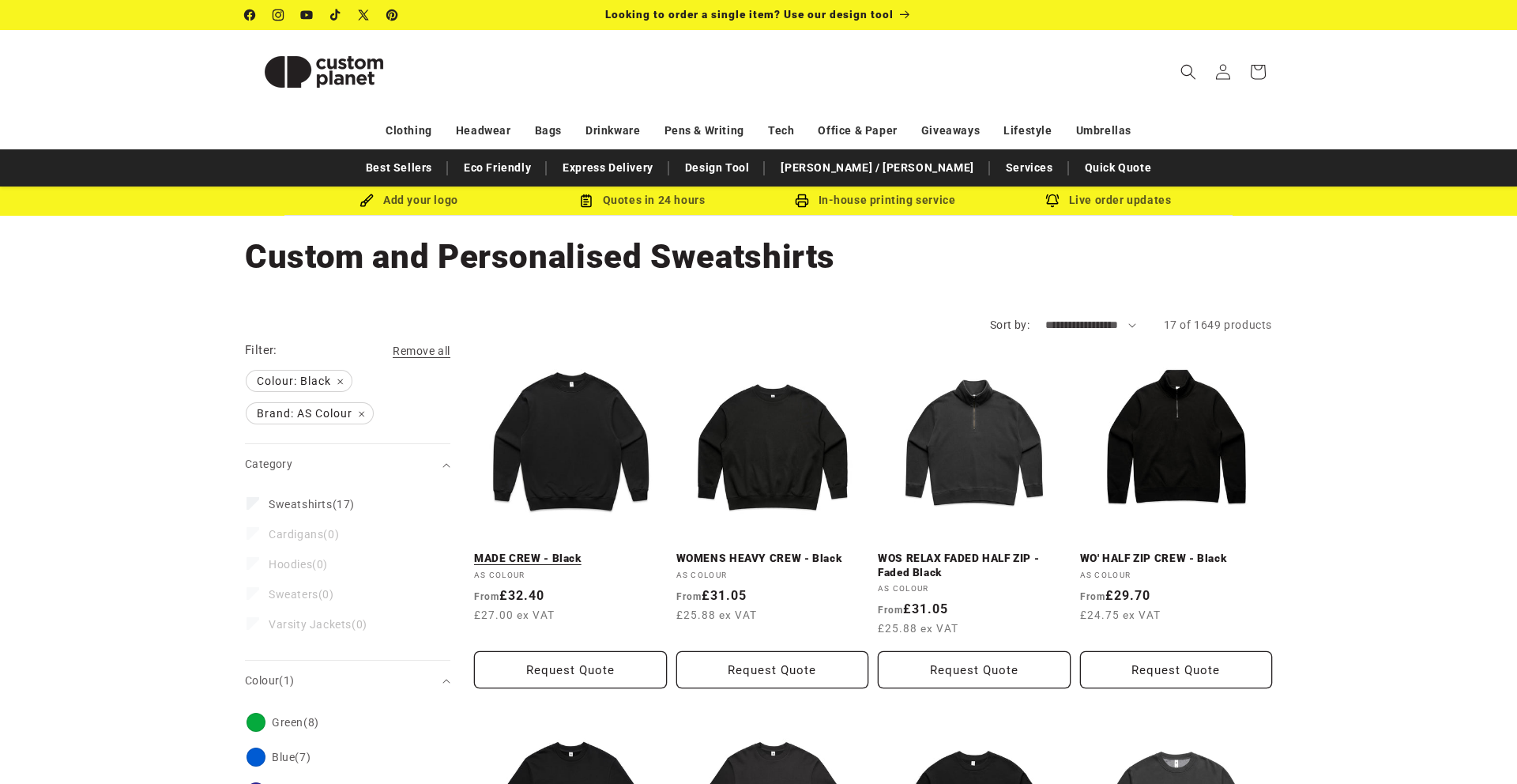
click at [546, 551] on link "MADE CREW - Black" at bounding box center [570, 558] width 193 height 14
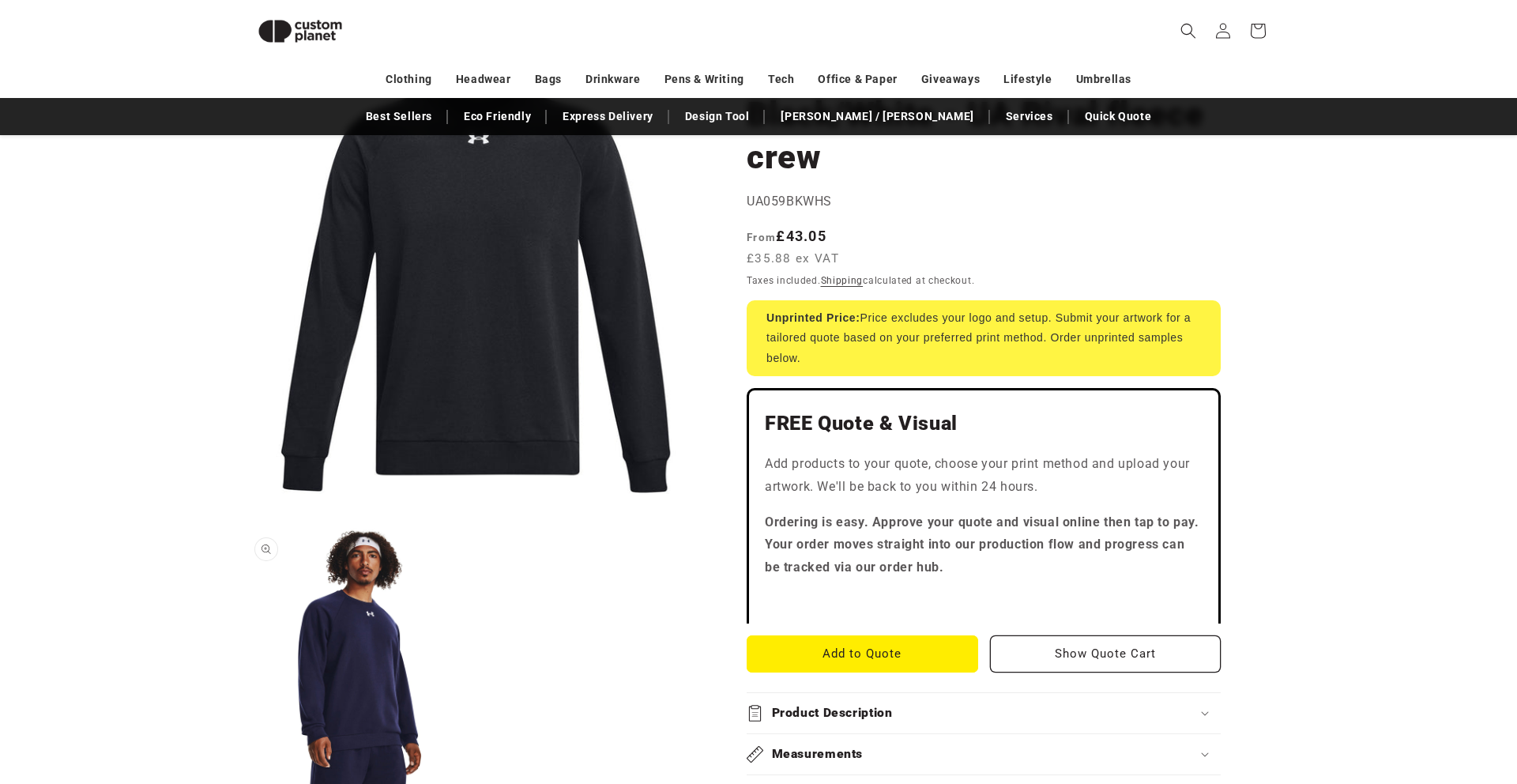
scroll to position [162, 0]
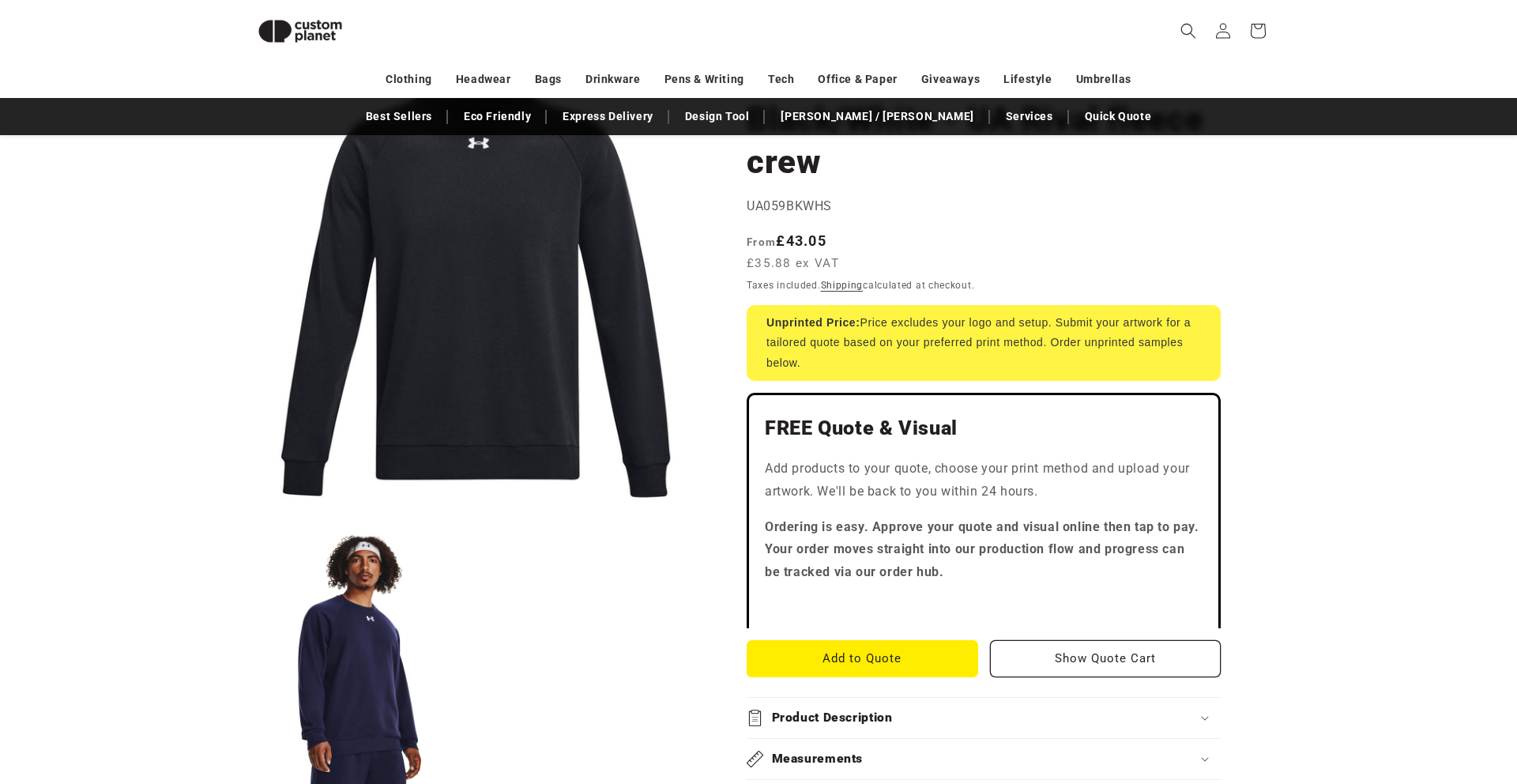
click at [245, 523] on button "Open media 1 in modal" at bounding box center [245, 523] width 0 height 0
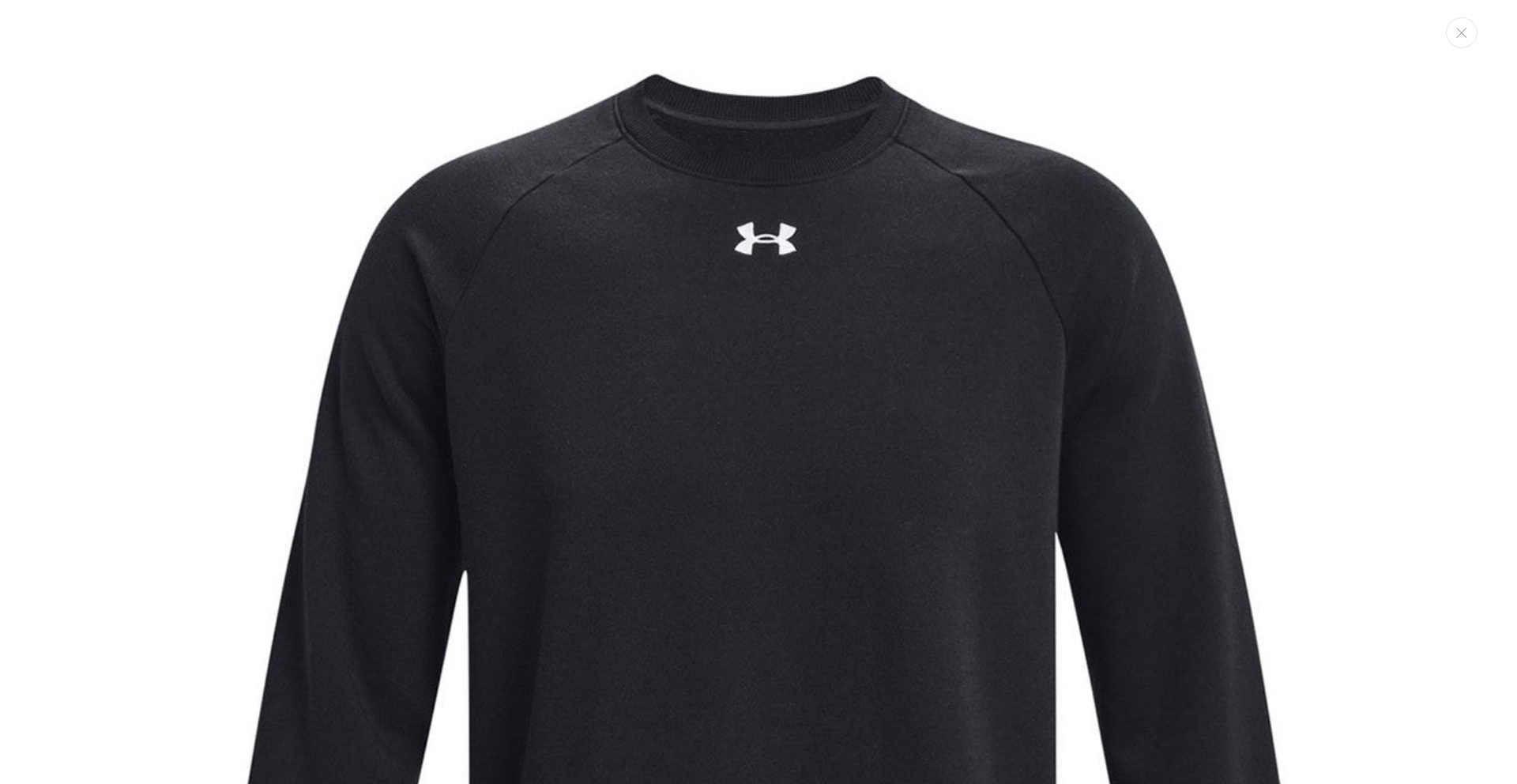
click at [221, 230] on img "Media gallery" at bounding box center [758, 672] width 1343 height 1343
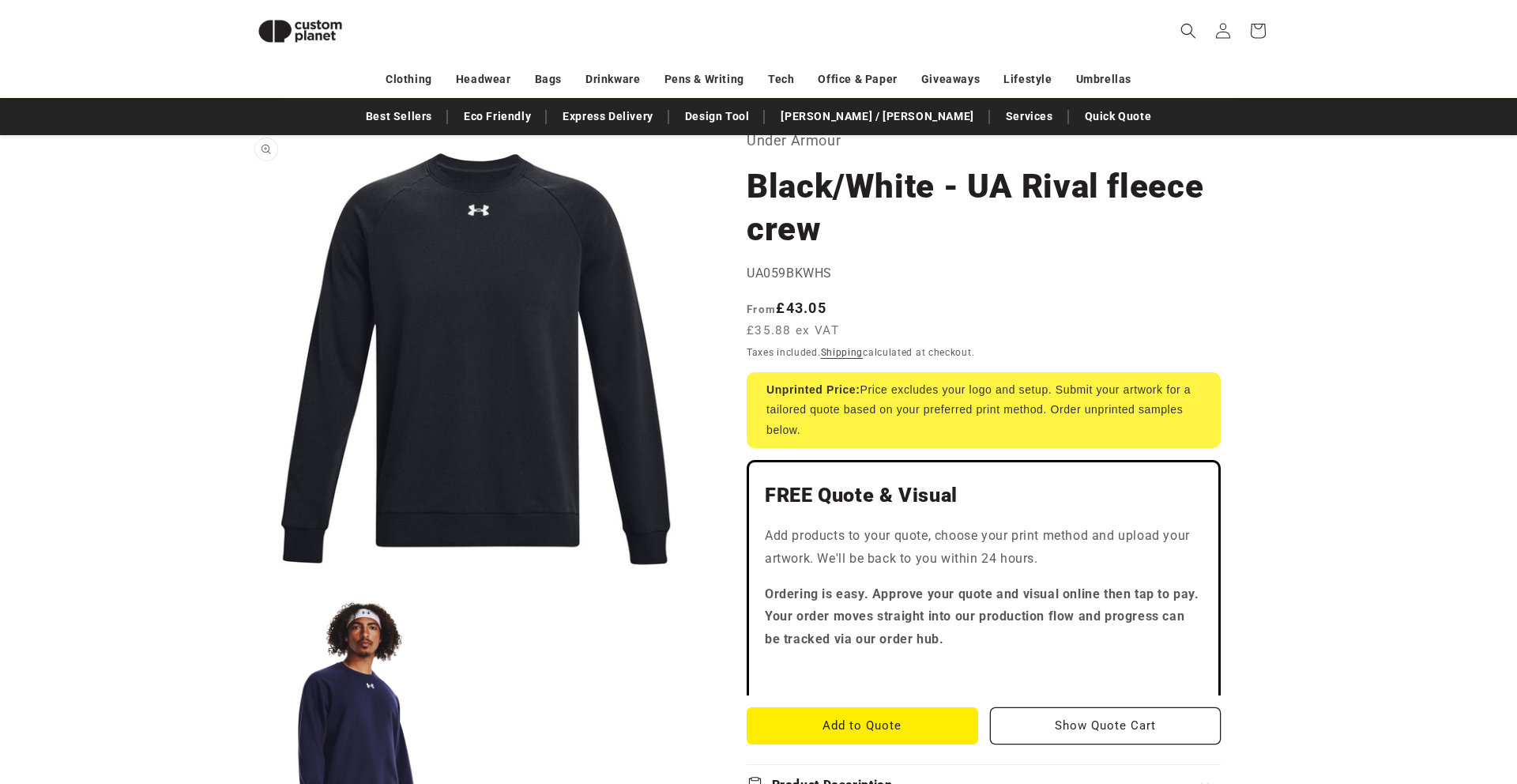
scroll to position [92, 0]
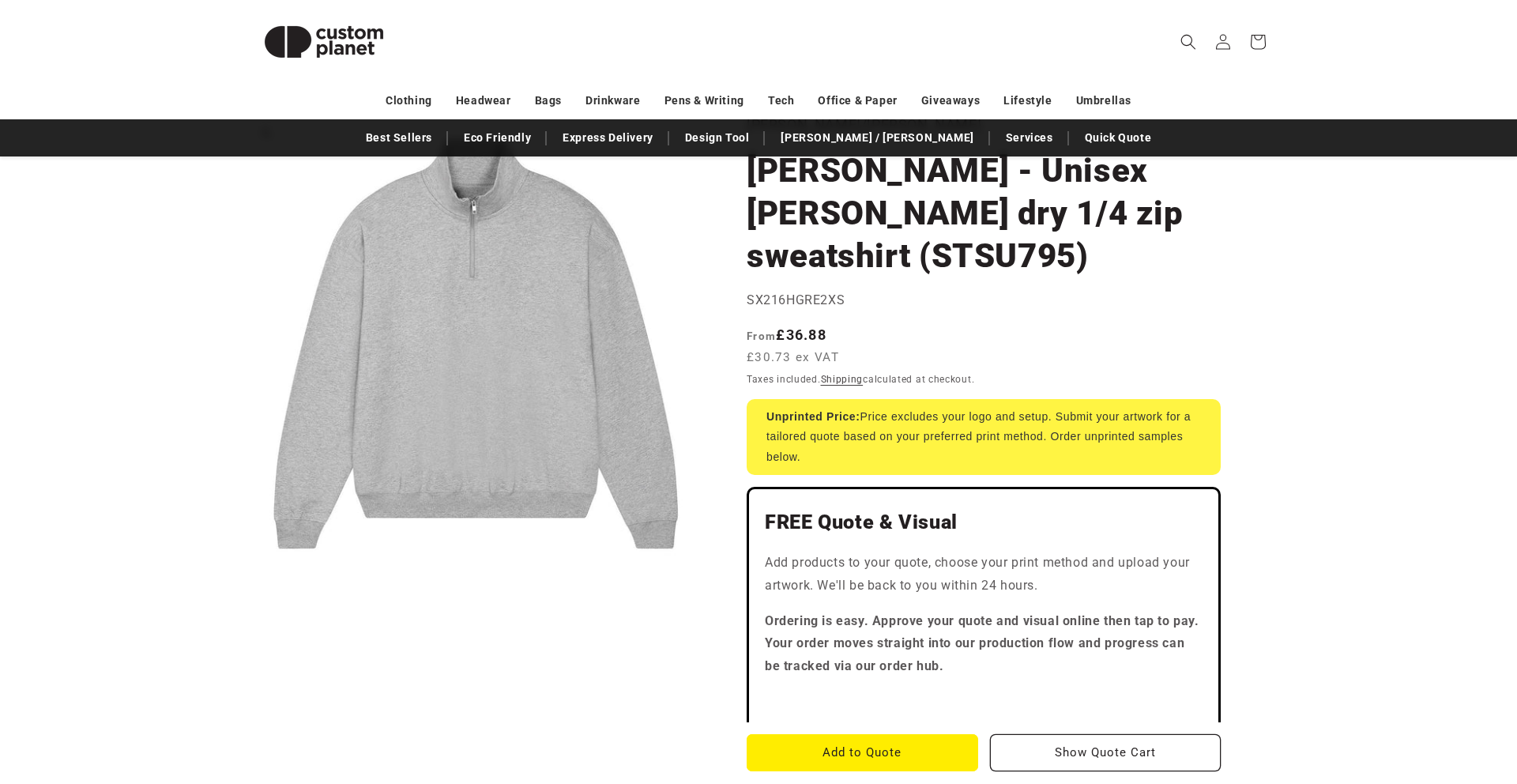
scroll to position [145, 0]
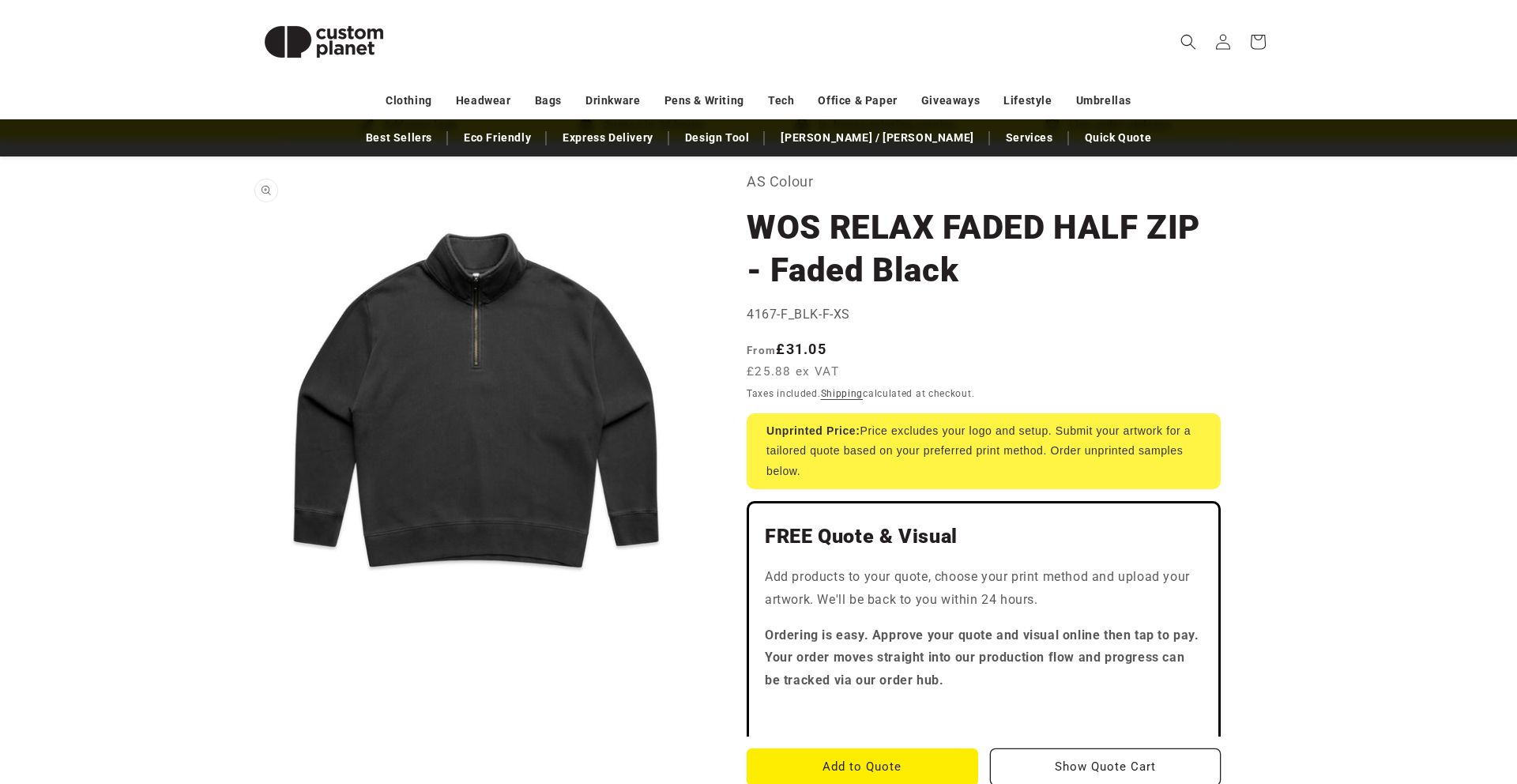
scroll to position [78, 0]
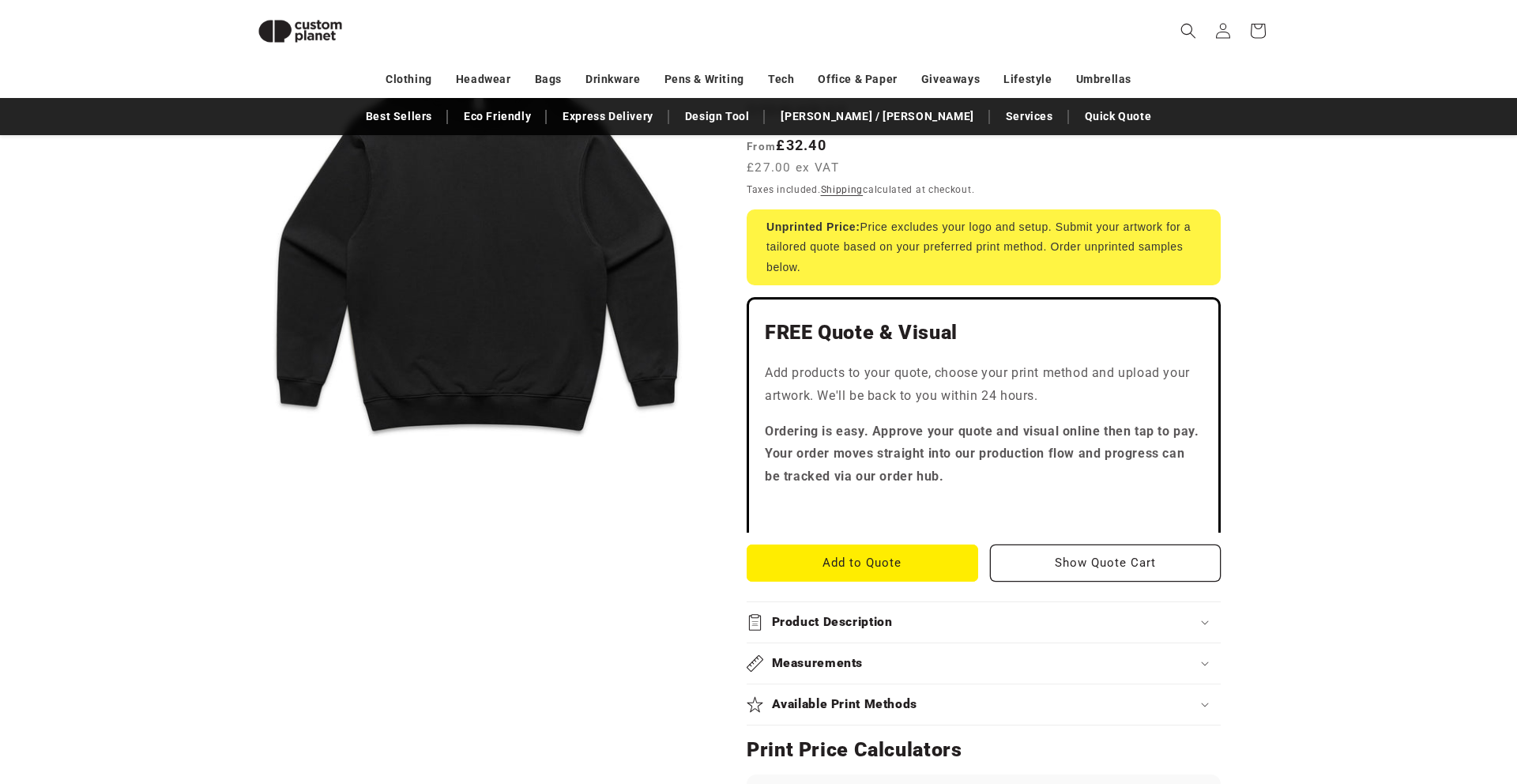
scroll to position [226, 0]
click at [937, 622] on div "Product Description" at bounding box center [984, 622] width 474 height 16
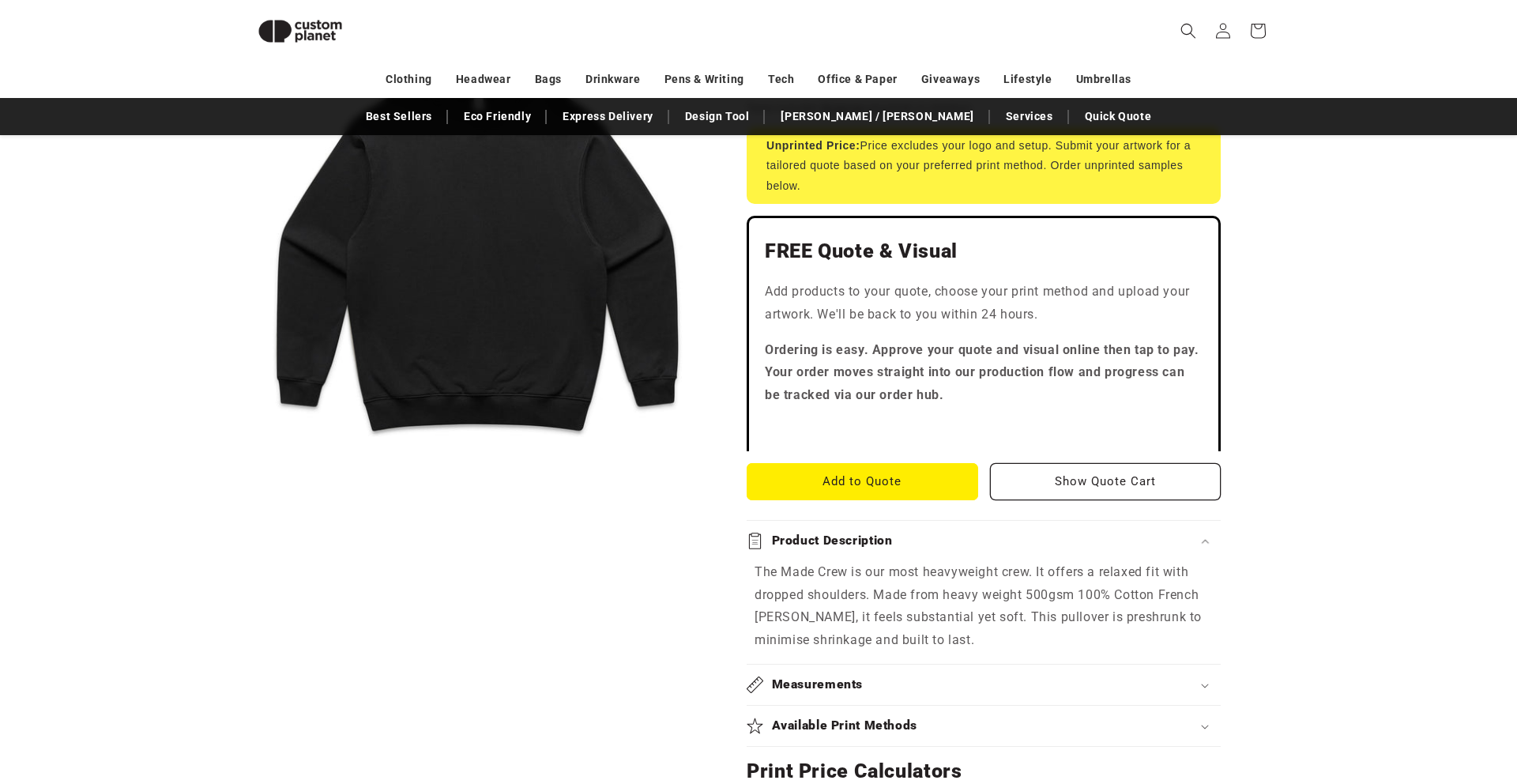
scroll to position [311, 0]
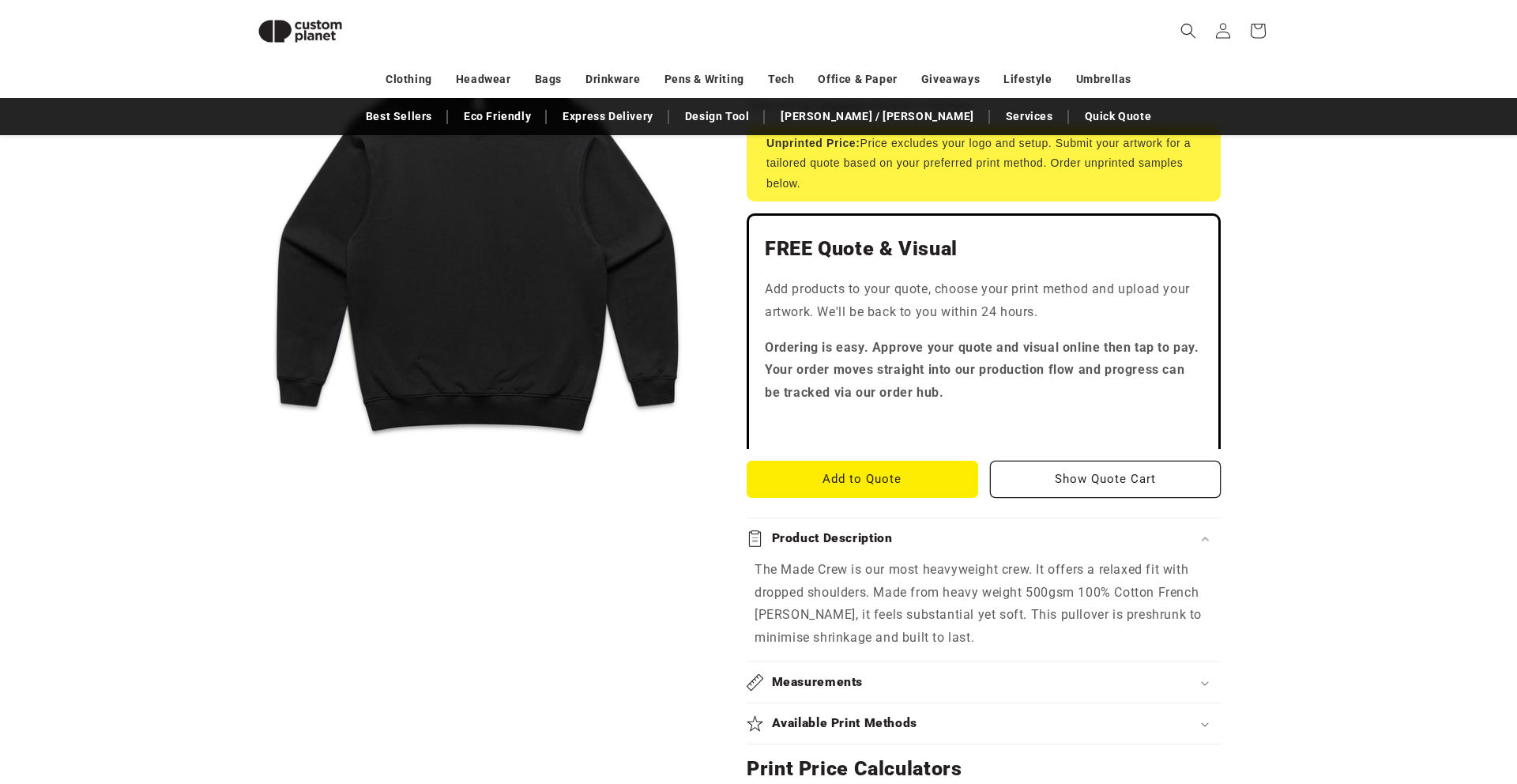
click at [245, 485] on button "Open media 1 in modal" at bounding box center [245, 485] width 0 height 0
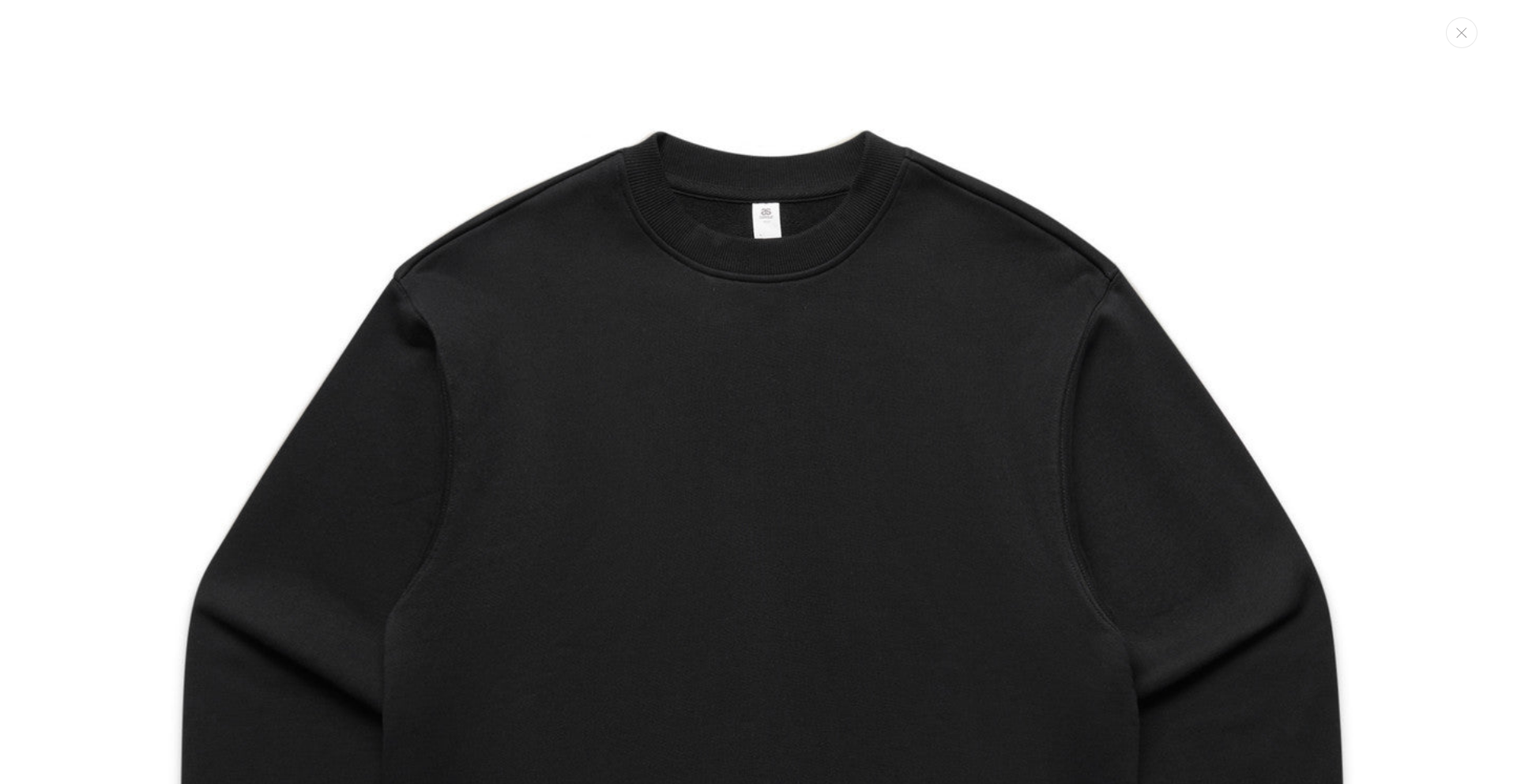
scroll to position [0, 0]
